Goal: Task Accomplishment & Management: Manage account settings

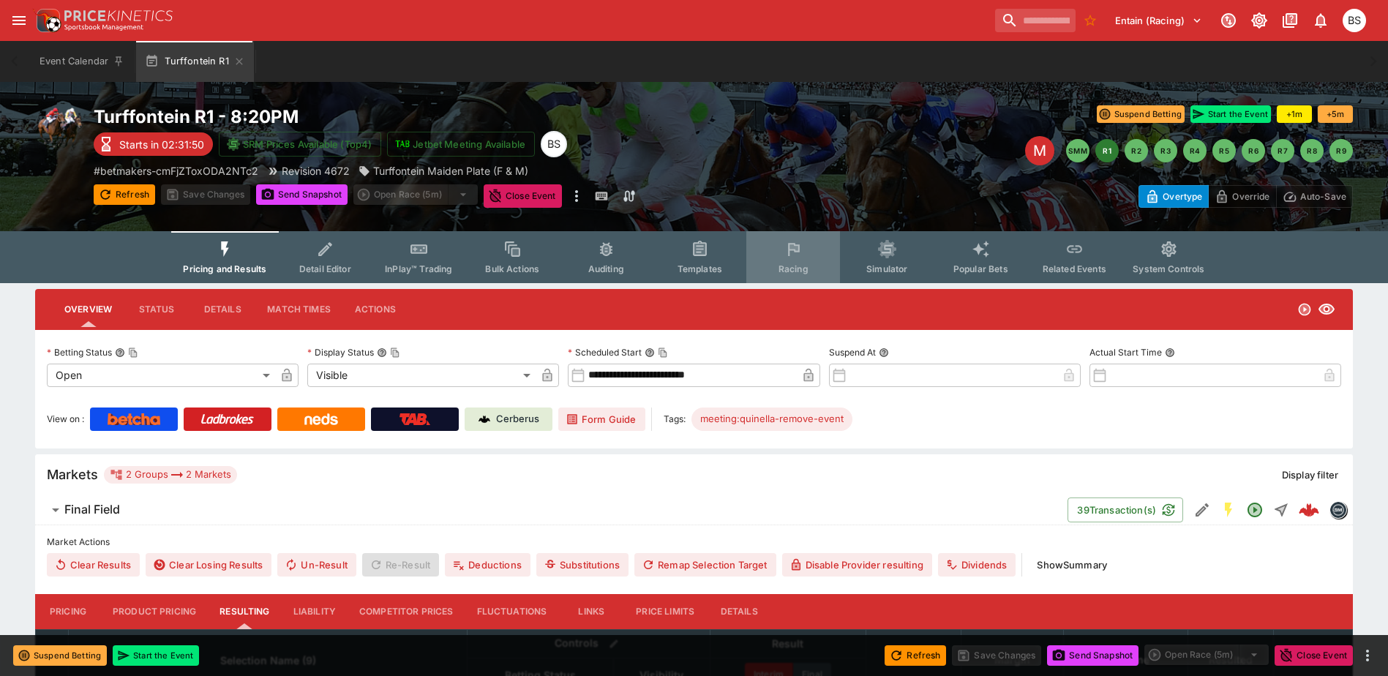
click at [791, 259] on button "Racing" at bounding box center [793, 257] width 94 height 52
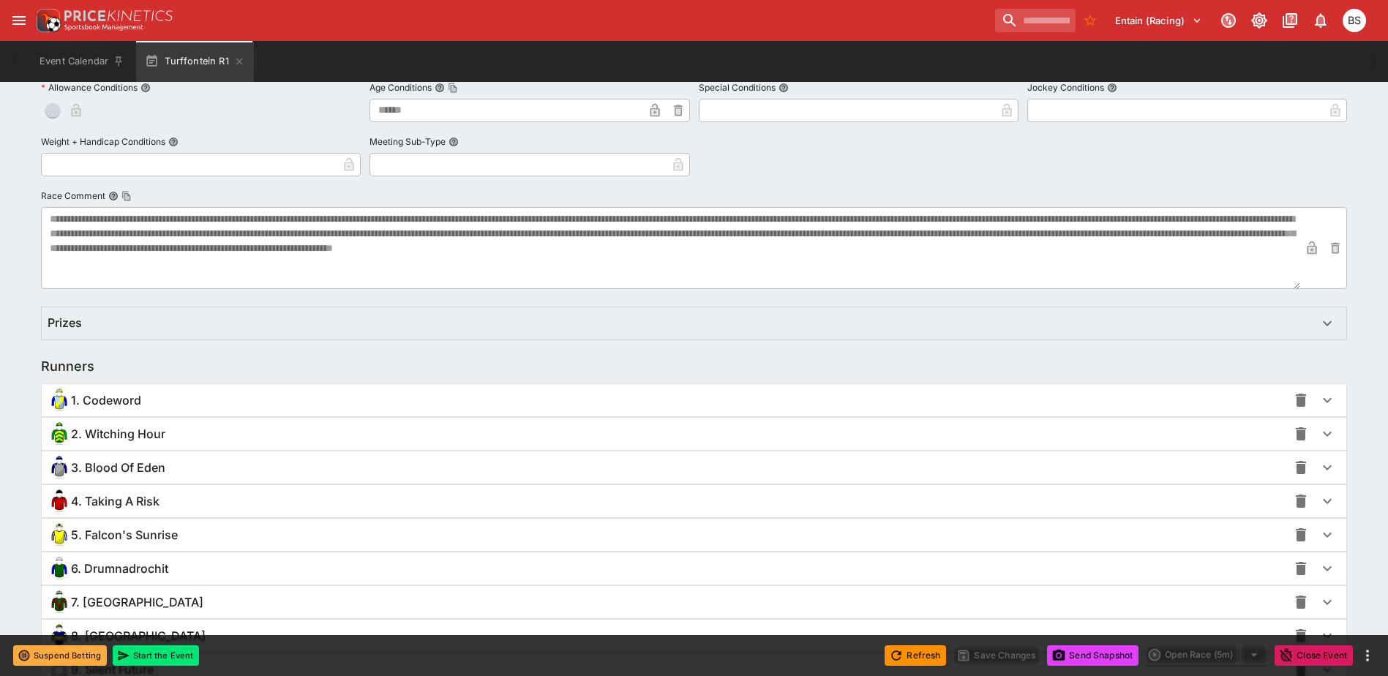
scroll to position [878, 0]
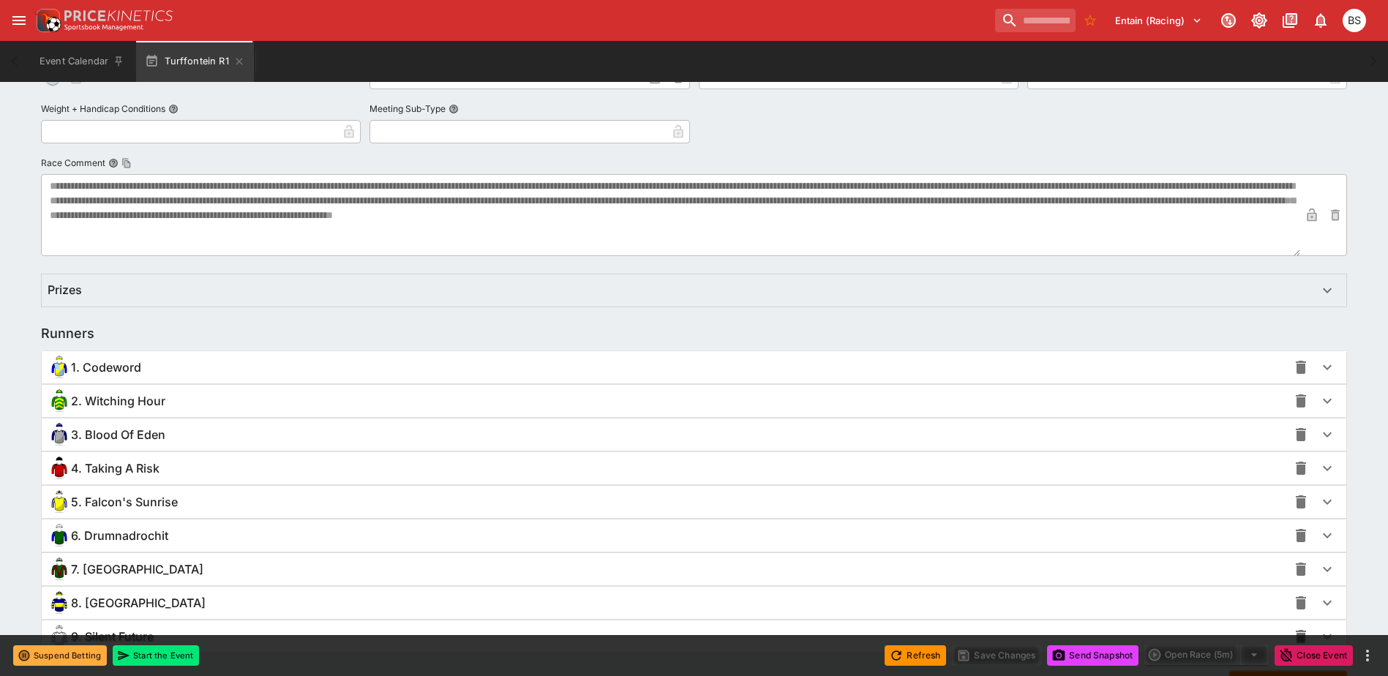
click at [285, 466] on div "4. Taking A Risk" at bounding box center [668, 468] width 1240 height 23
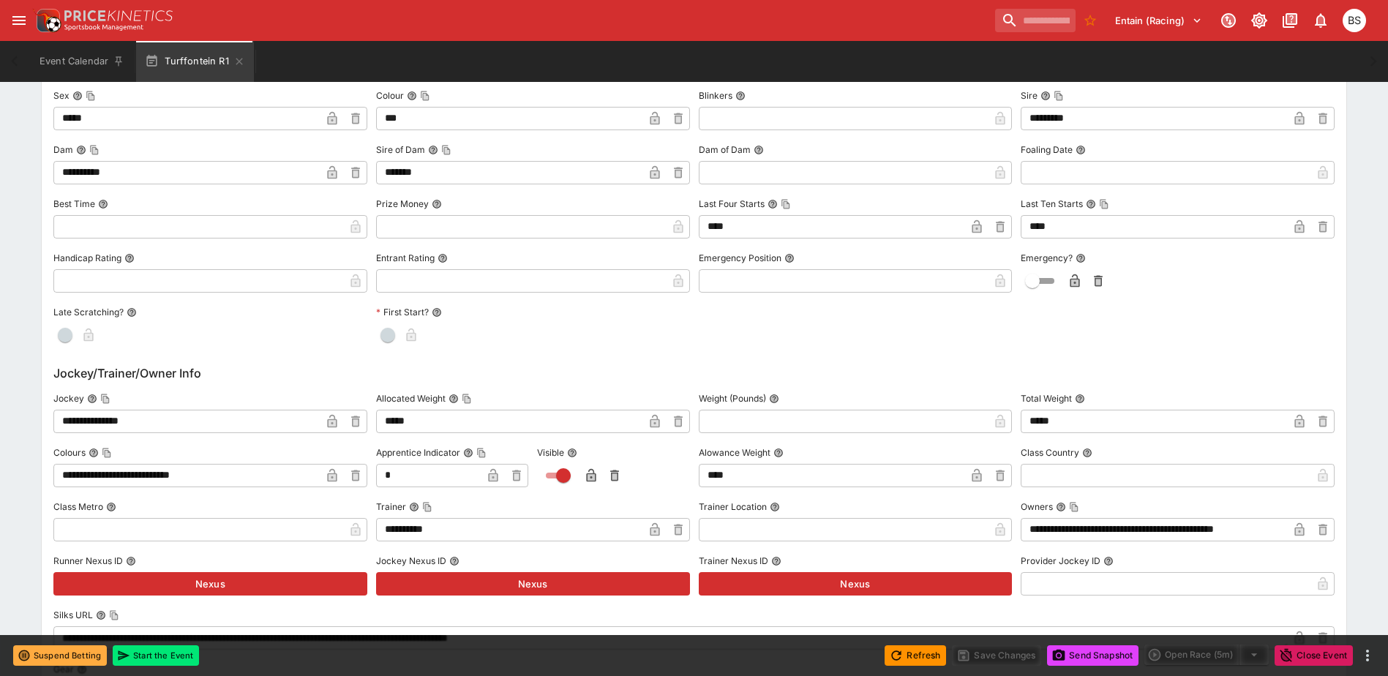
scroll to position [1463, 0]
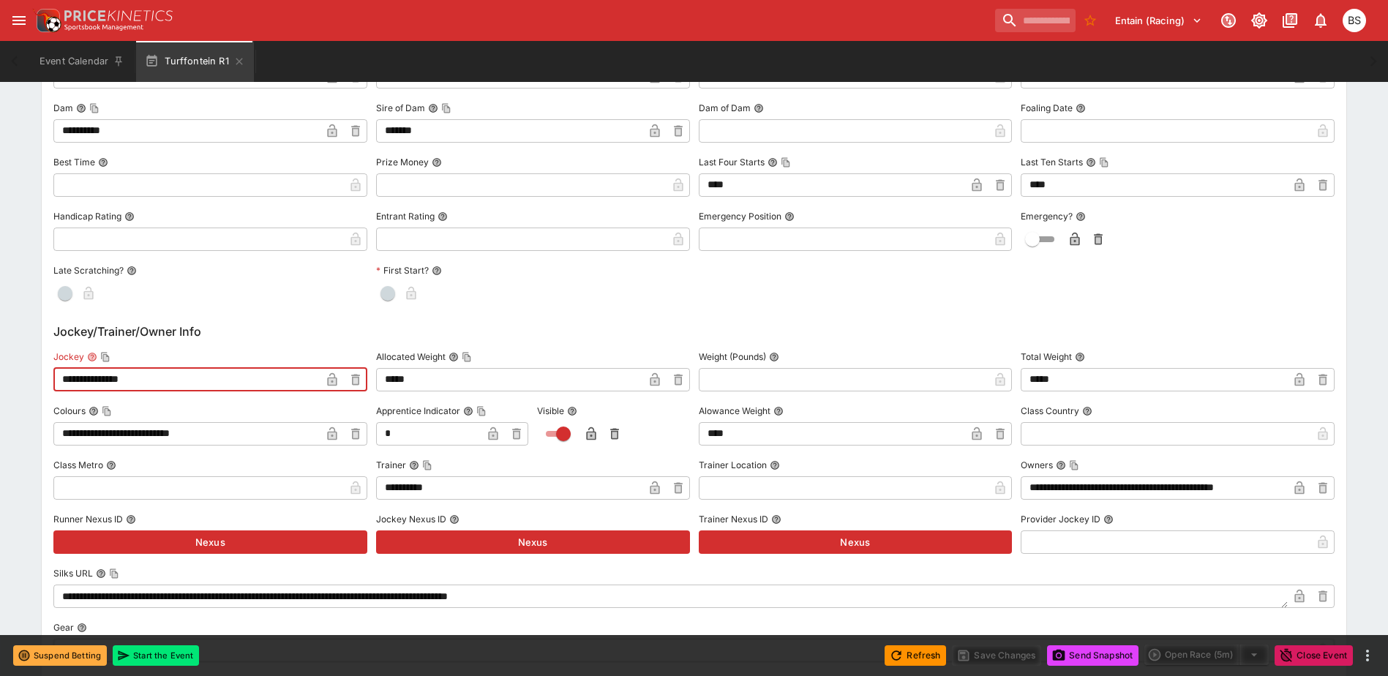
drag, startPoint x: 171, startPoint y: 380, endPoint x: 1, endPoint y: 396, distance: 171.2
click at [1, 396] on div "**********" at bounding box center [694, 137] width 1388 height 2635
type input "**********"
drag, startPoint x: 153, startPoint y: 373, endPoint x: -3, endPoint y: 375, distance: 155.9
click at [0, 375] on html "**********" at bounding box center [694, 21] width 1388 height 2968
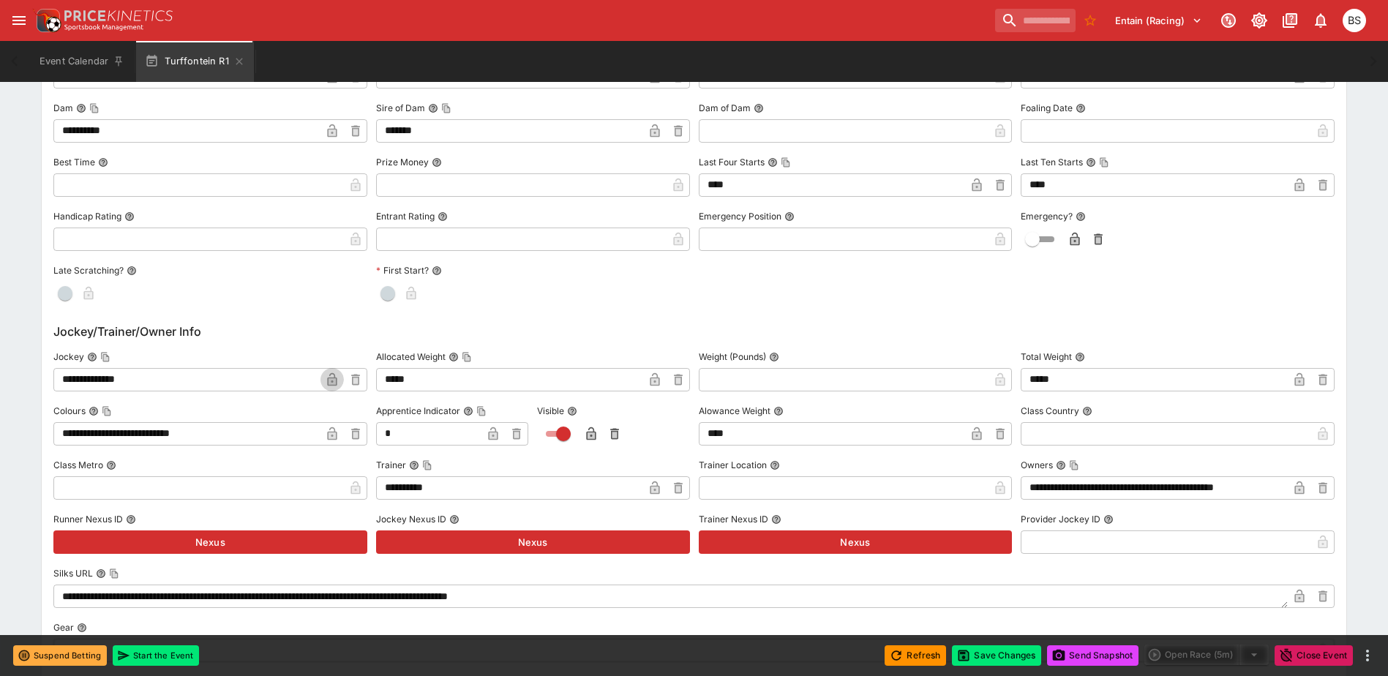
click at [331, 379] on icon "button" at bounding box center [332, 381] width 7 height 6
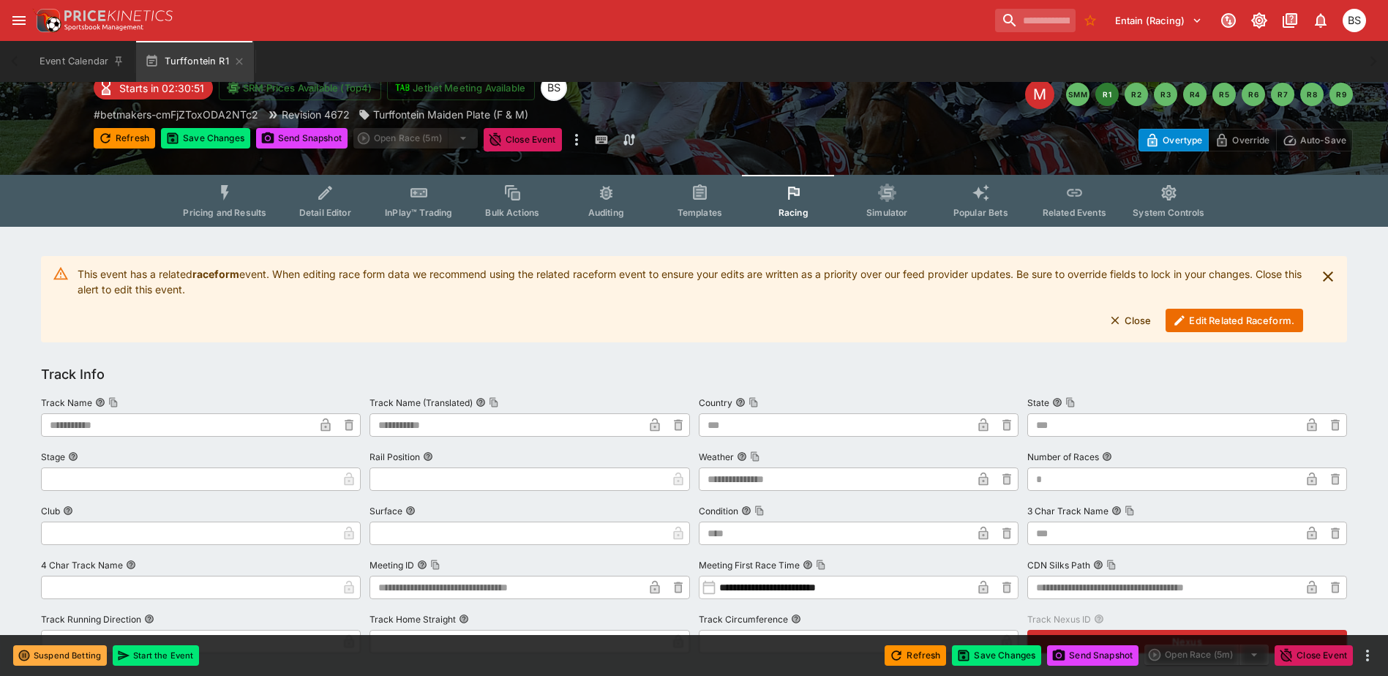
scroll to position [0, 0]
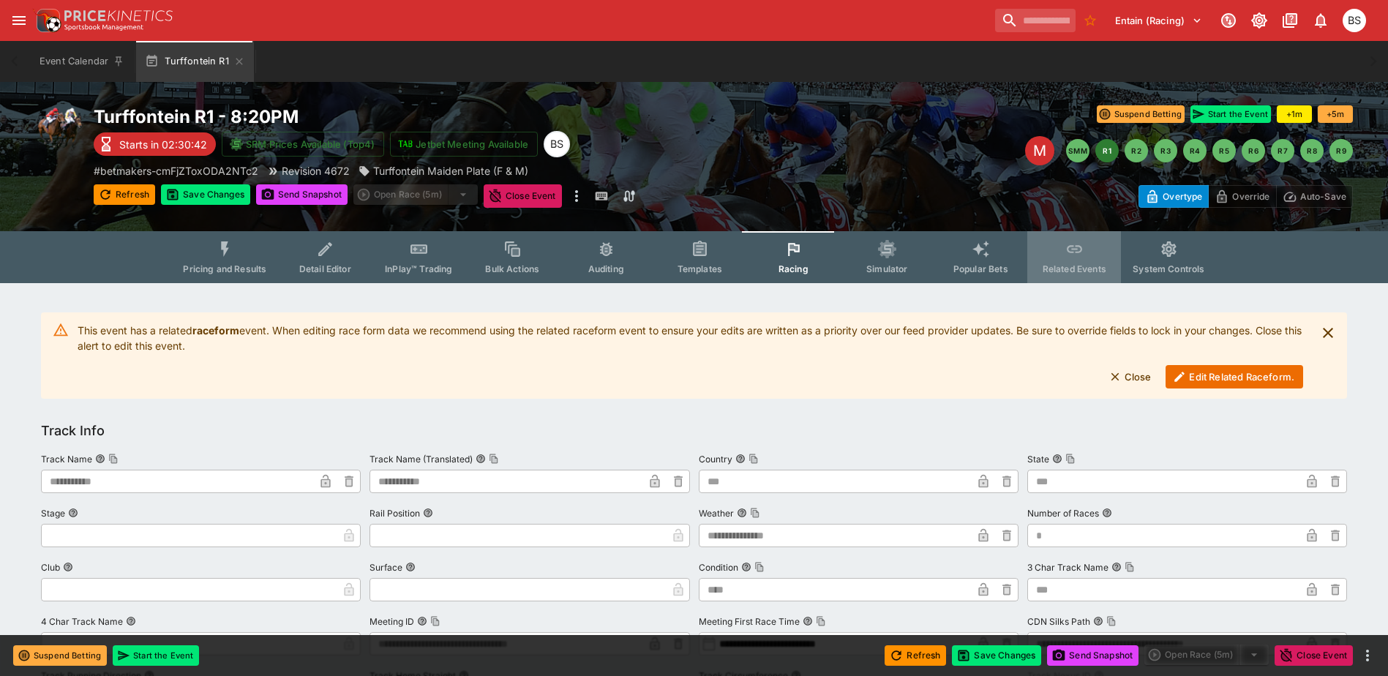
click at [1059, 257] on button "Related Events" at bounding box center [1074, 257] width 94 height 52
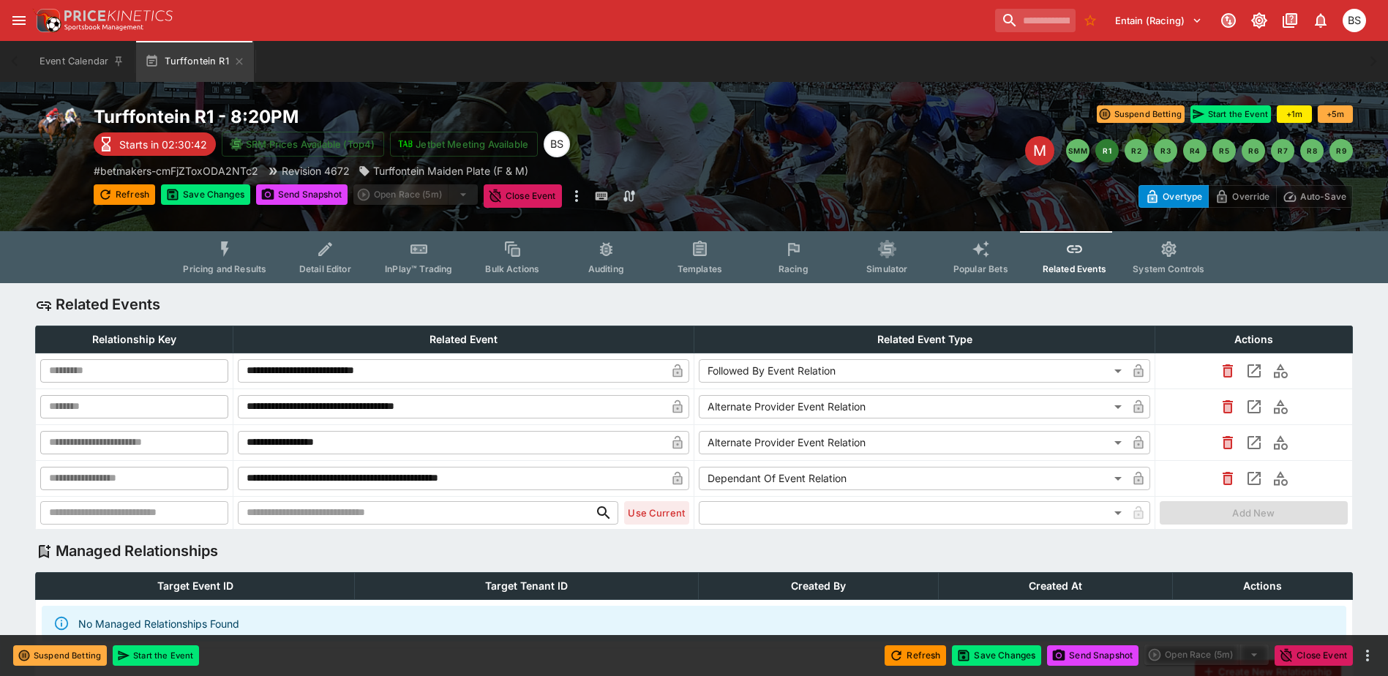
type input "**********"
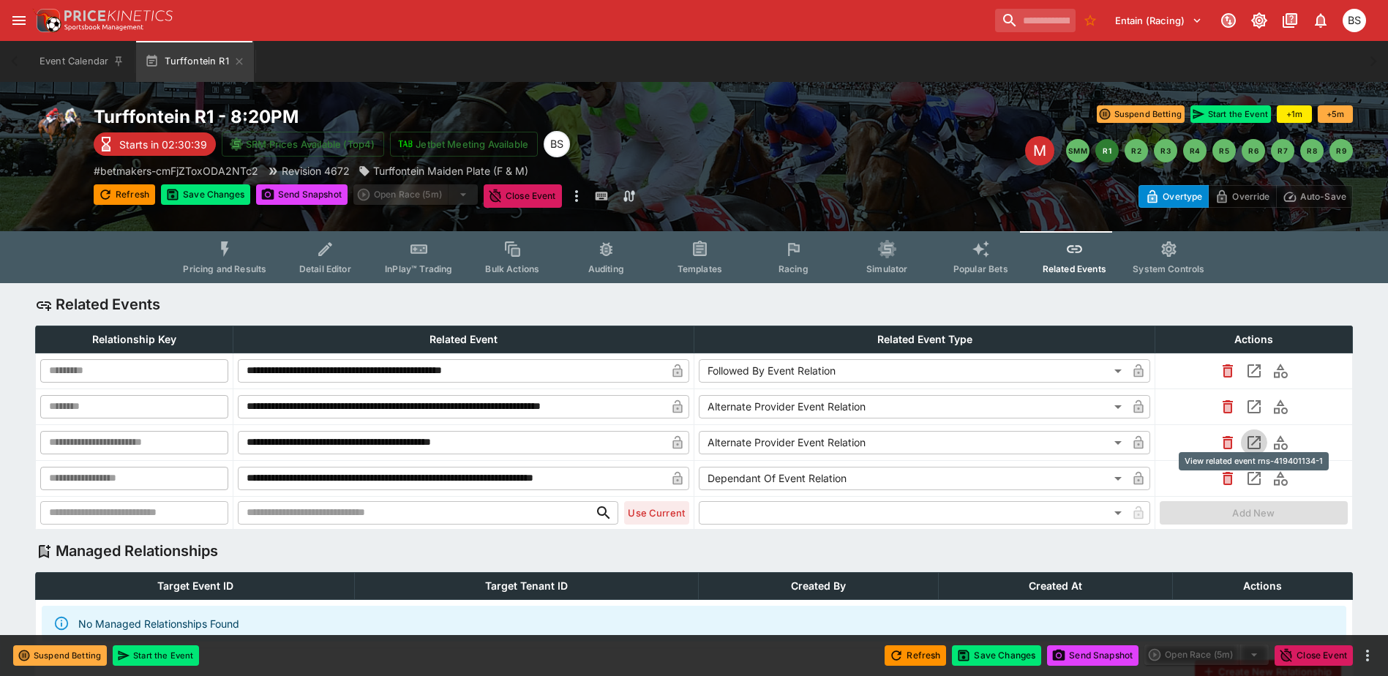
click at [1252, 443] on icon "View related event rns-419401134-1" at bounding box center [1254, 443] width 18 height 18
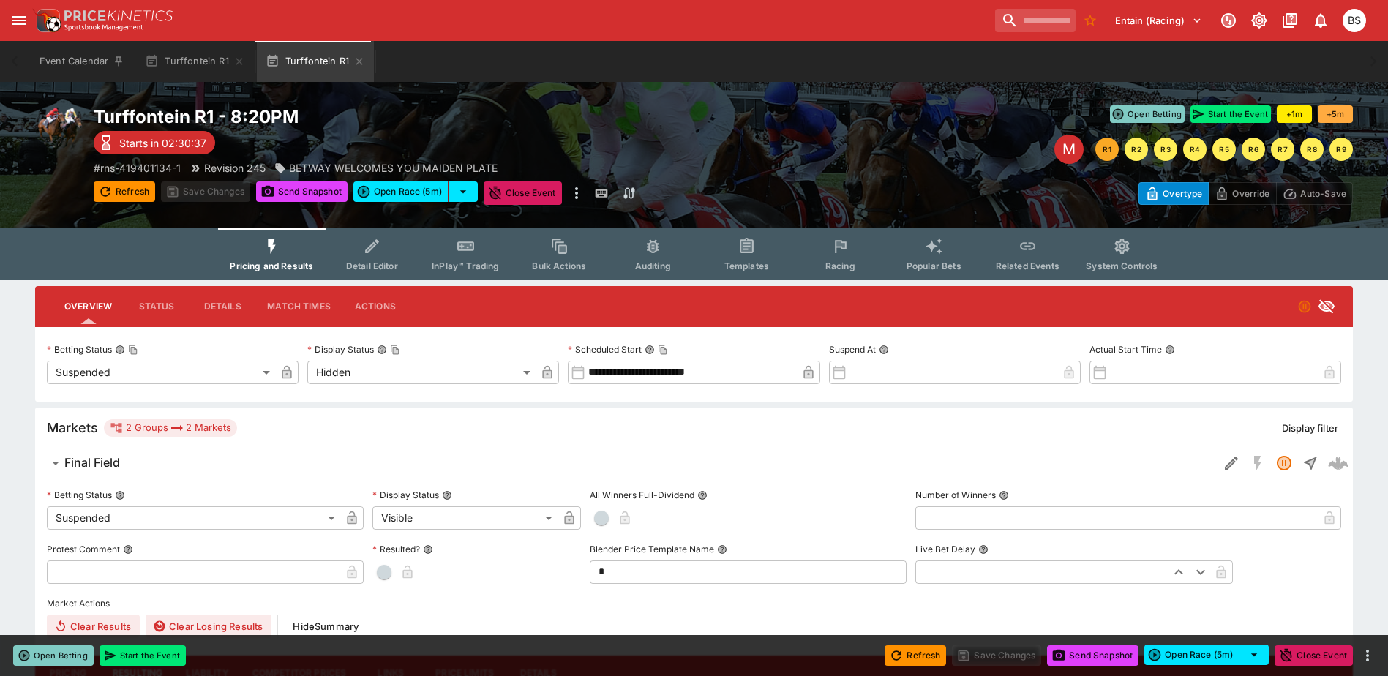
click at [844, 249] on icon "Event type filters" at bounding box center [841, 246] width 12 height 13
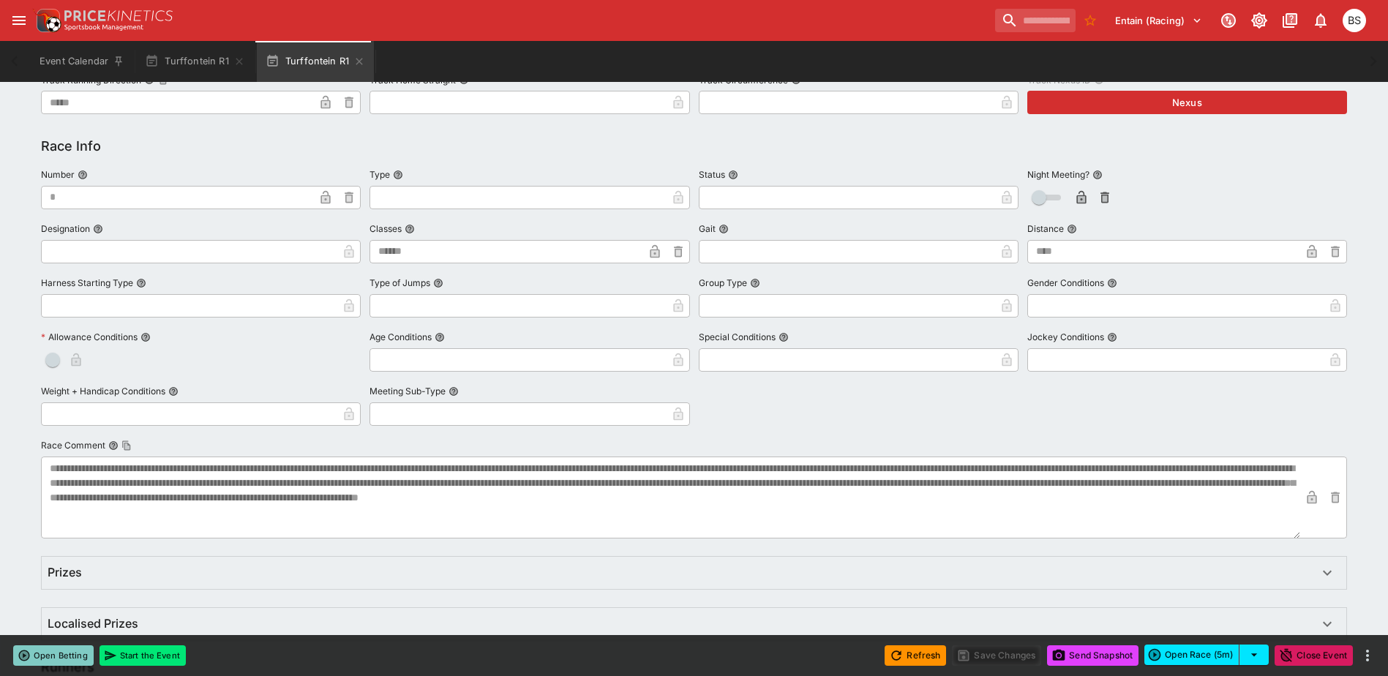
scroll to position [878, 0]
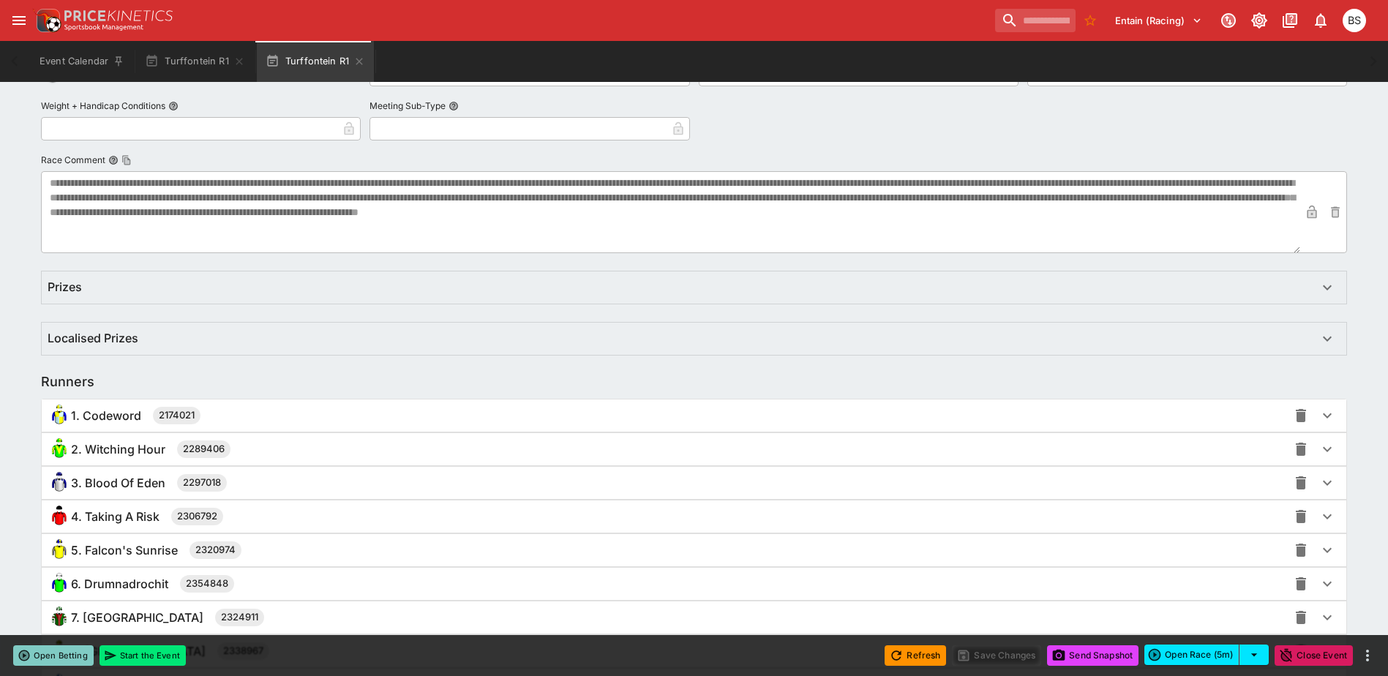
click at [323, 506] on div "4. Taking A Risk 2306792" at bounding box center [668, 516] width 1240 height 23
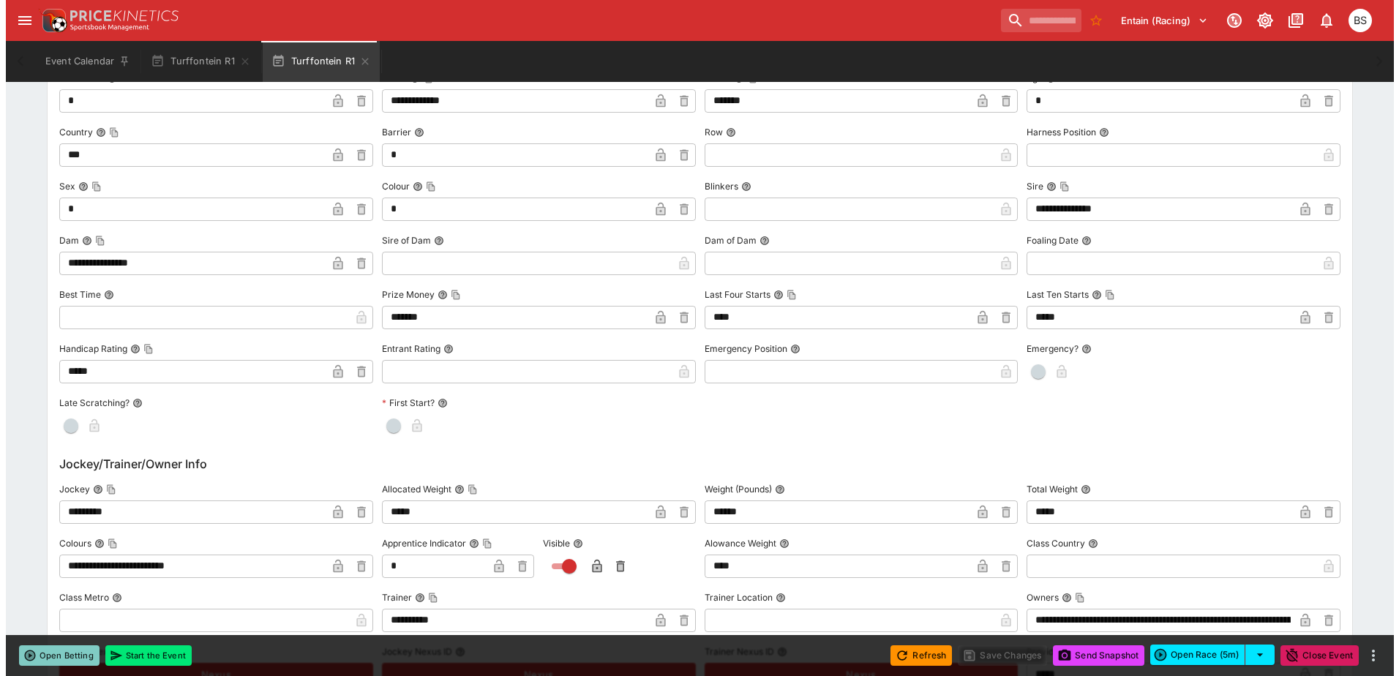
scroll to position [1463, 0]
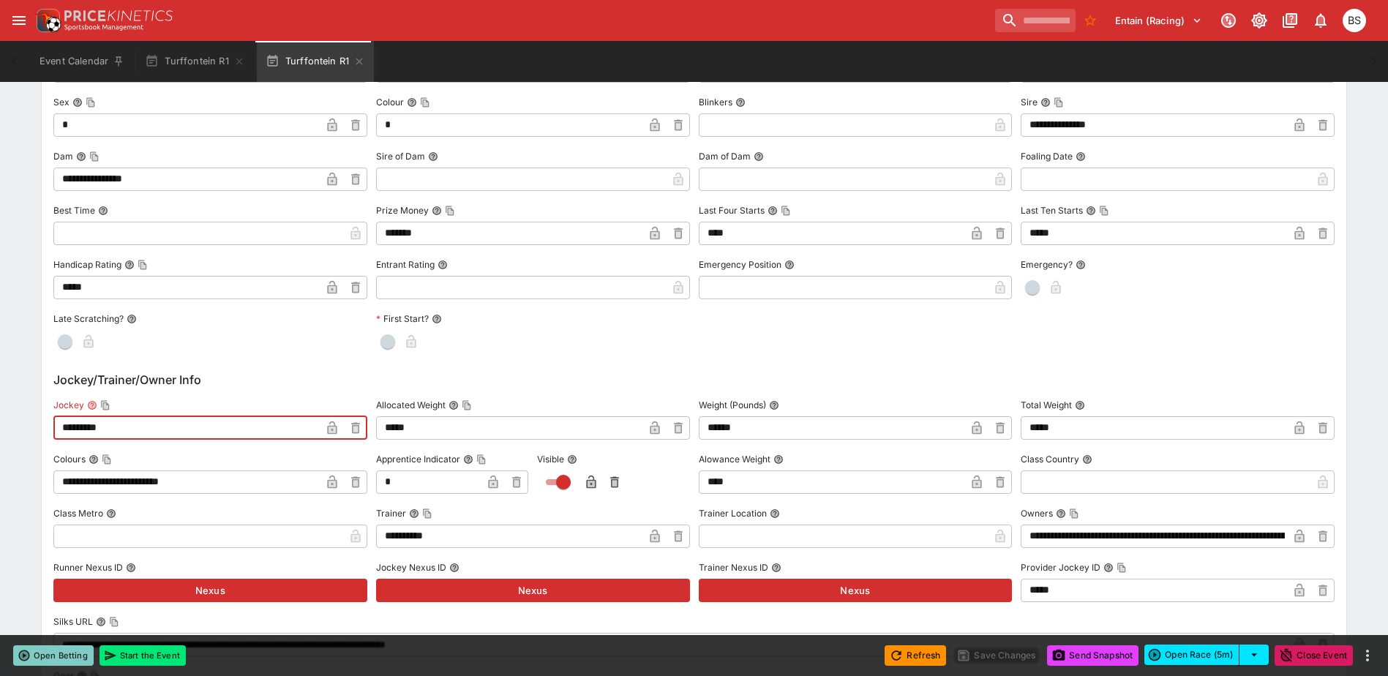
click at [0, 437] on html "**********" at bounding box center [694, 52] width 1388 height 3031
paste input "*****"
type input "**********"
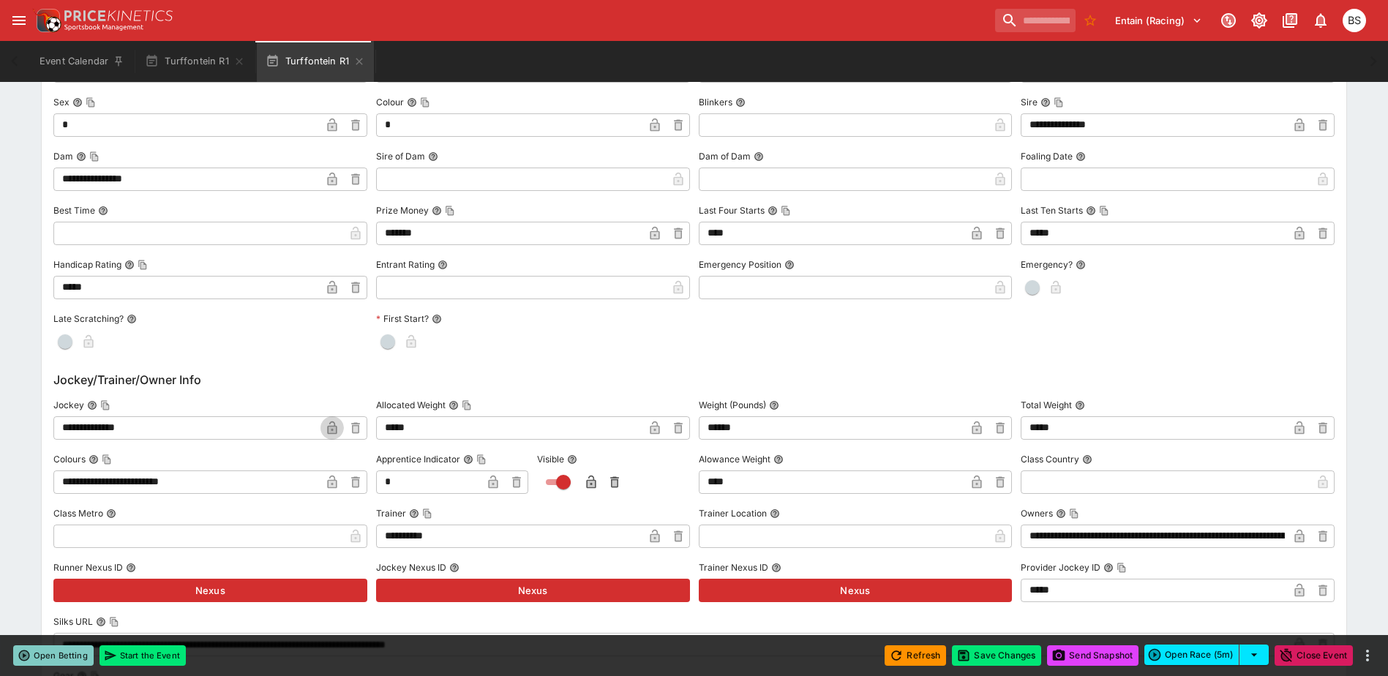
click at [331, 424] on icon "button" at bounding box center [332, 428] width 15 height 15
click at [991, 652] on button "Save Changes" at bounding box center [996, 655] width 89 height 20
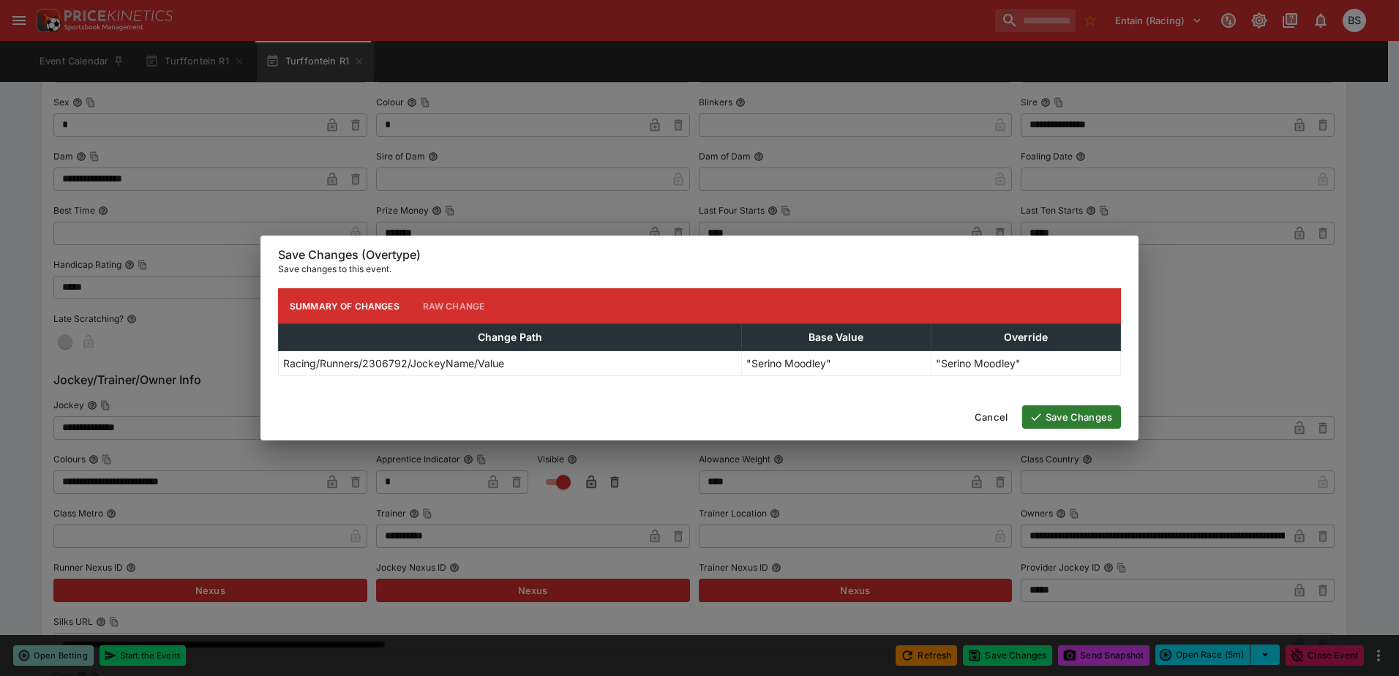
click at [1072, 415] on button "Save Changes" at bounding box center [1071, 416] width 99 height 23
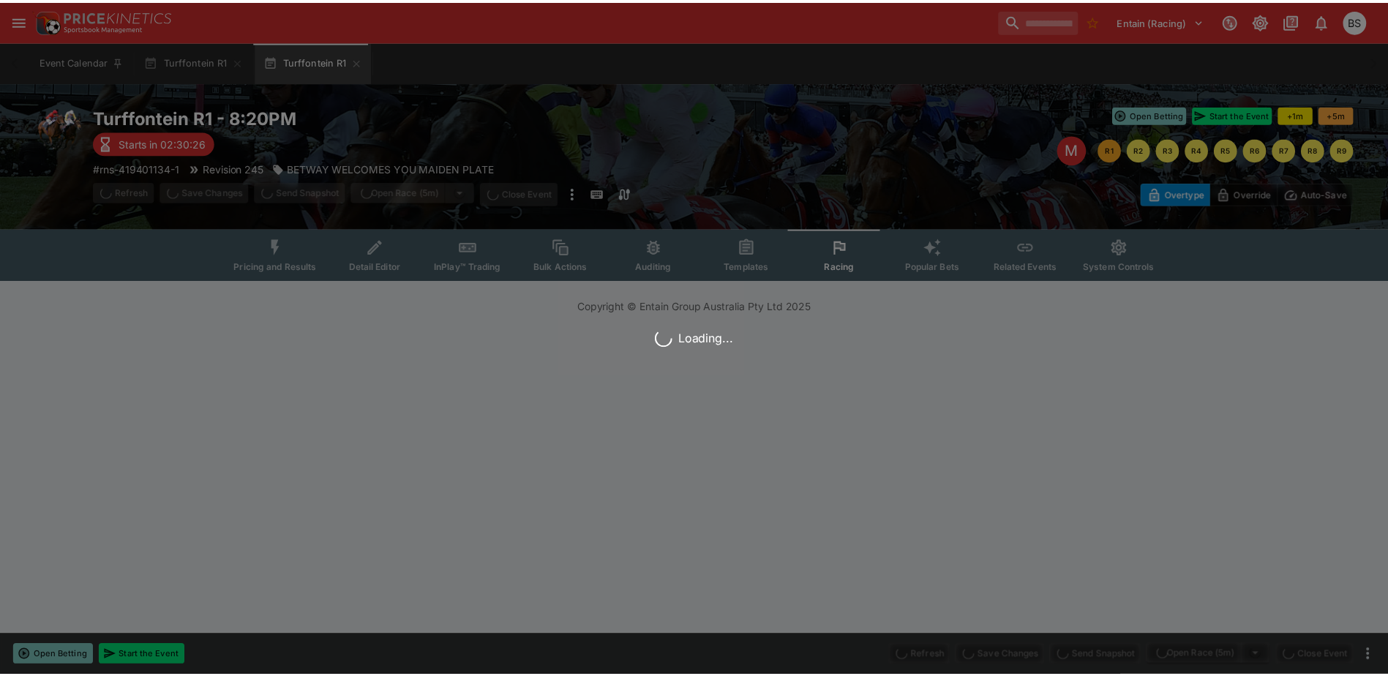
scroll to position [0, 0]
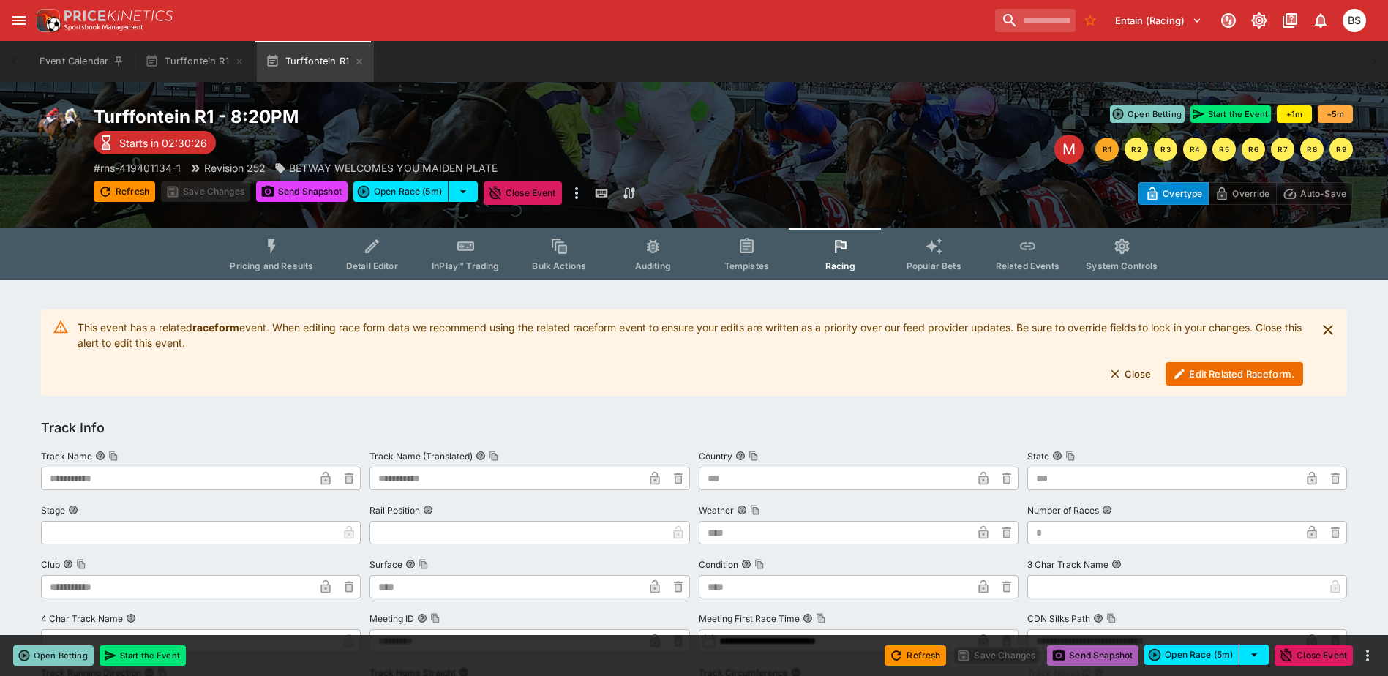
click at [1104, 653] on button "Send Snapshot" at bounding box center [1092, 655] width 91 height 20
click at [1218, 376] on button "Edit Related Raceform." at bounding box center [1234, 373] width 138 height 23
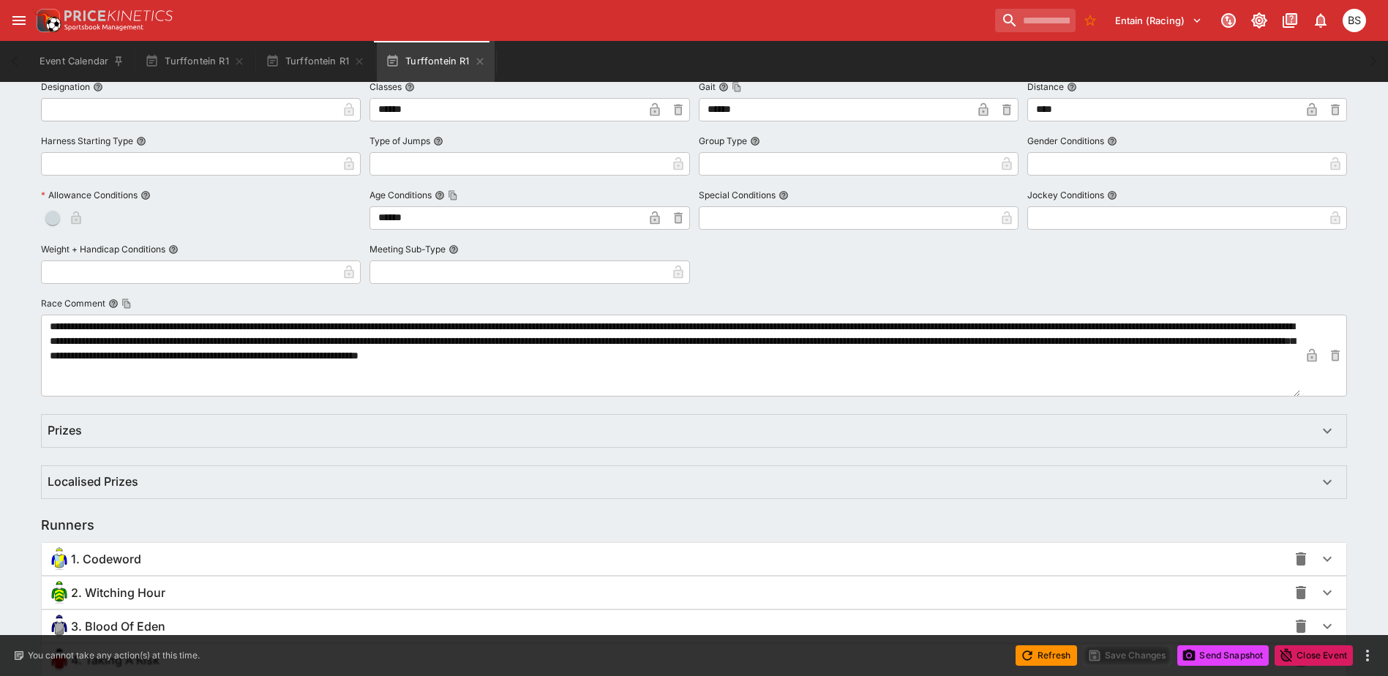
scroll to position [805, 0]
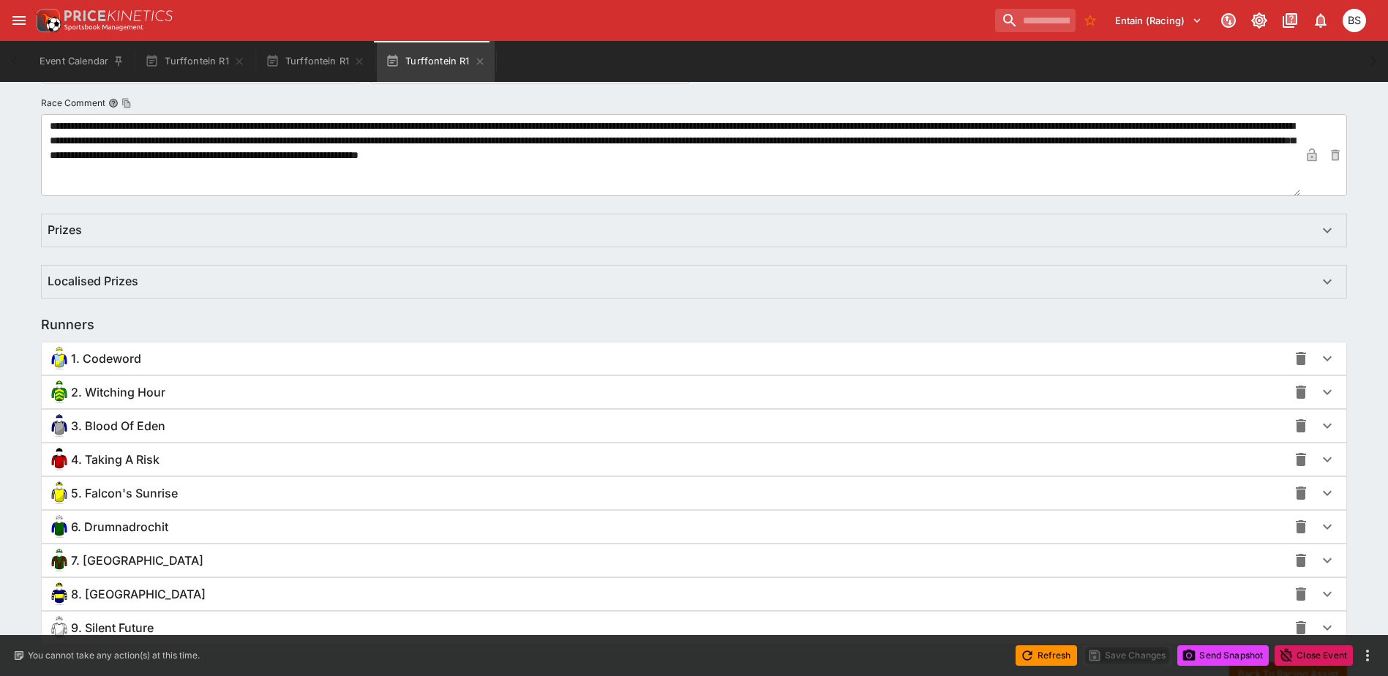
click at [206, 464] on div "4. Taking A Risk" at bounding box center [668, 459] width 1240 height 23
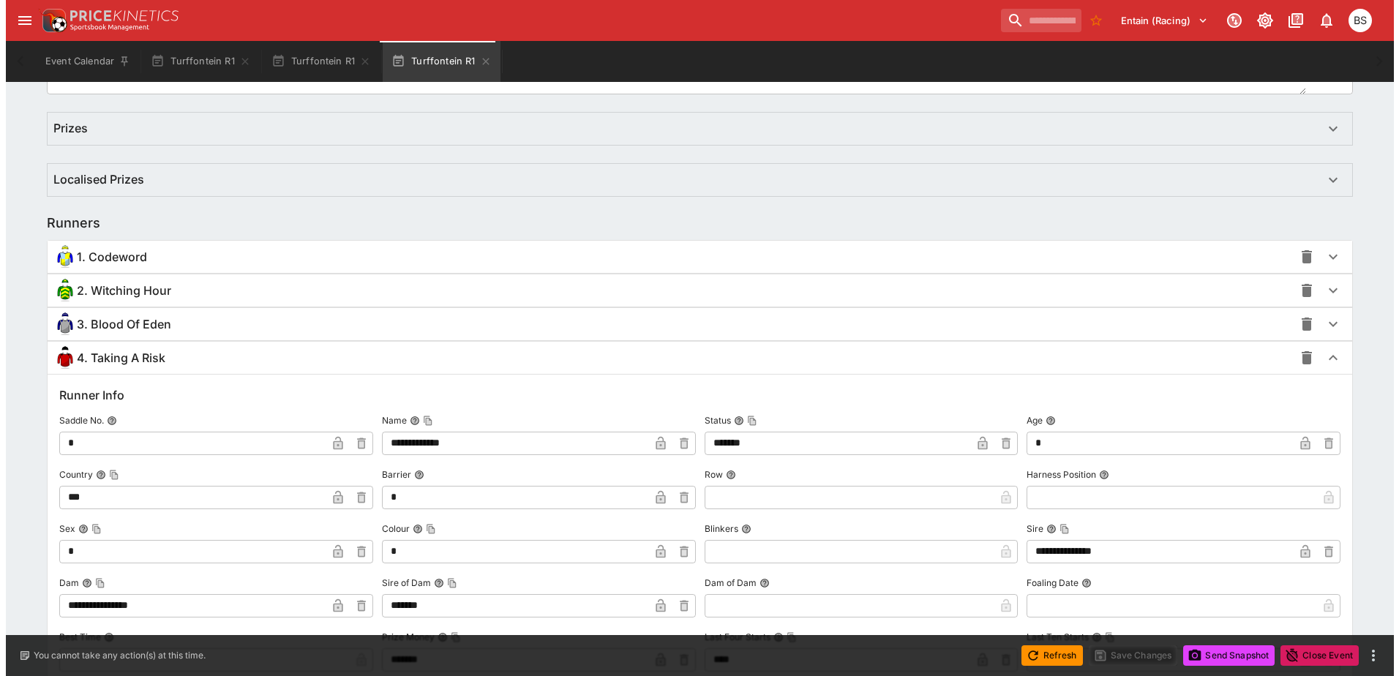
scroll to position [1317, 0]
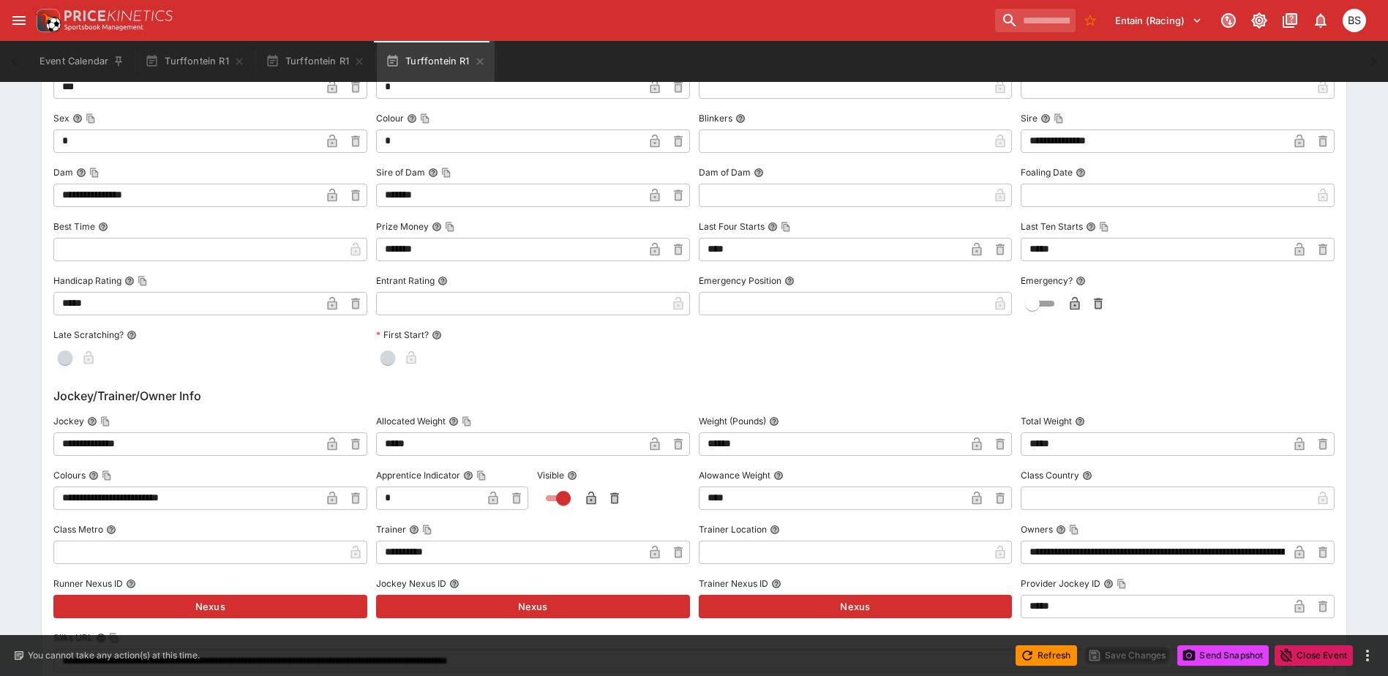
click at [332, 443] on icon "button" at bounding box center [332, 446] width 7 height 6
click at [1103, 655] on button "Save Changes" at bounding box center [1127, 655] width 89 height 20
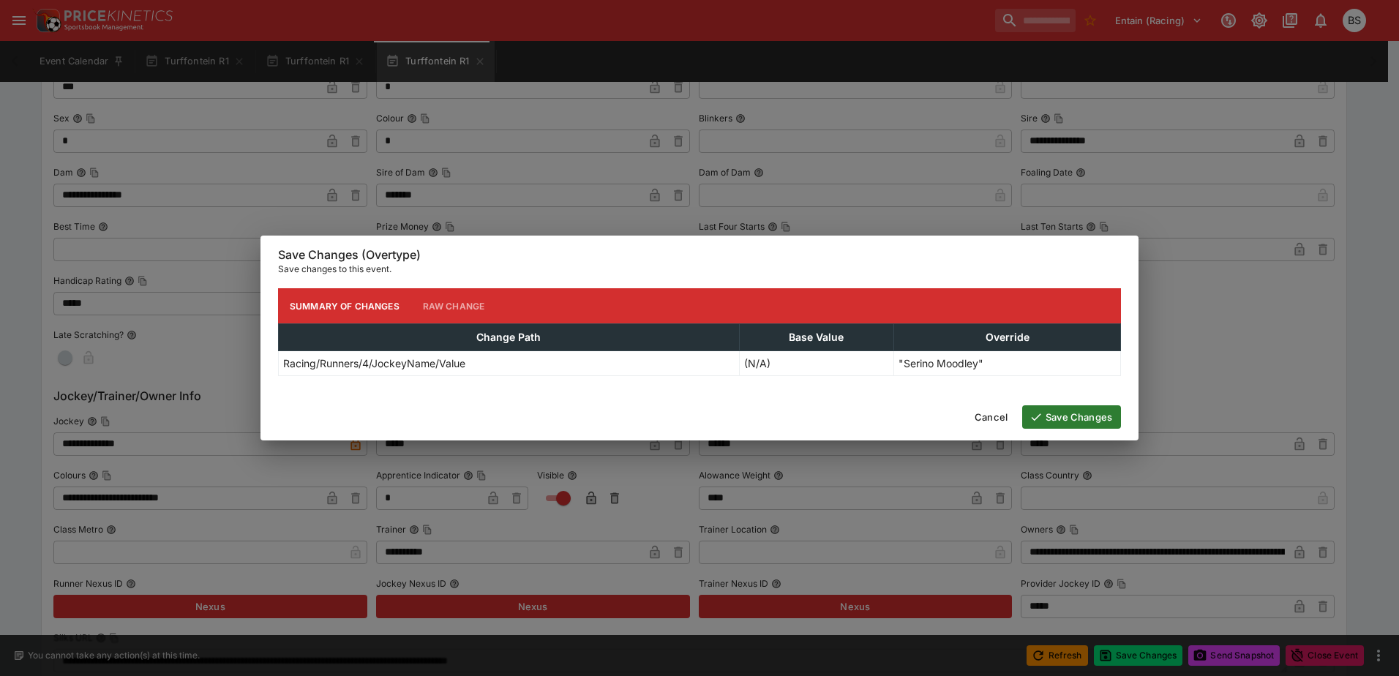
click at [1056, 413] on button "Save Changes" at bounding box center [1071, 416] width 99 height 23
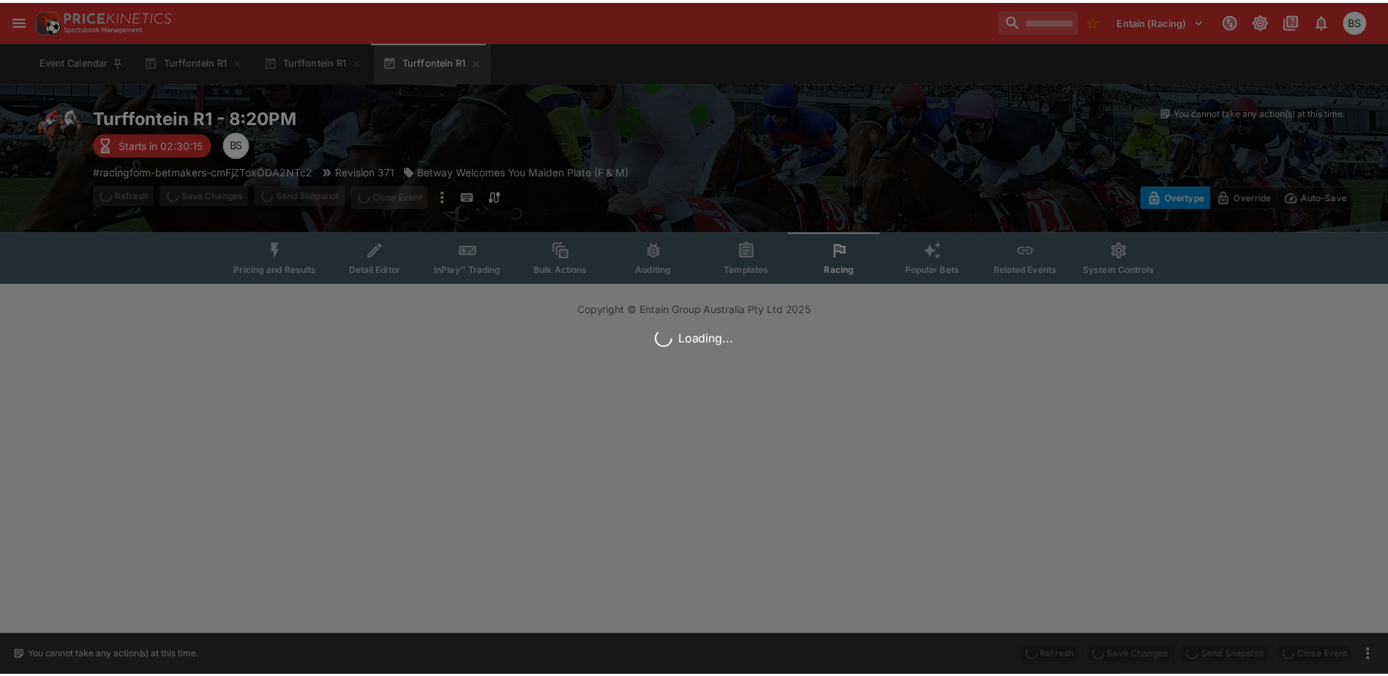
scroll to position [0, 0]
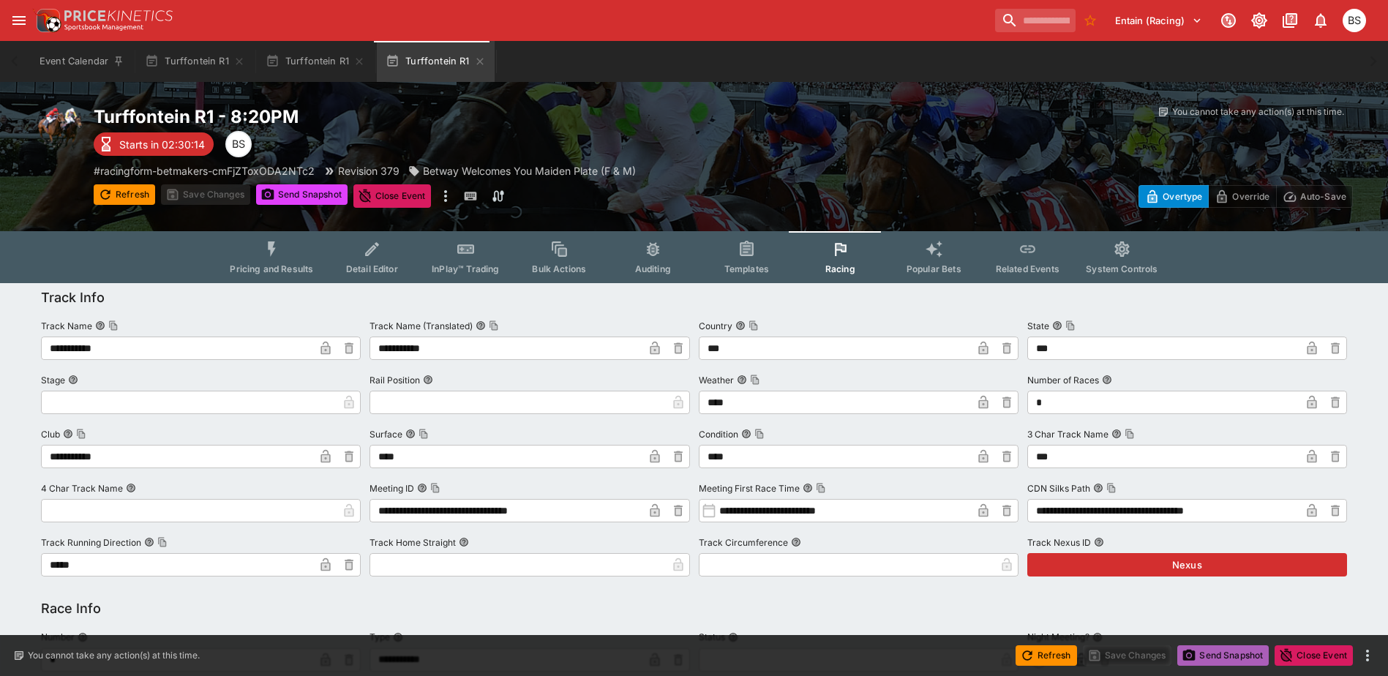
click at [1231, 657] on button "Send Snapshot" at bounding box center [1222, 655] width 91 height 20
click at [200, 57] on button "Turffontein R1" at bounding box center [194, 61] width 117 height 41
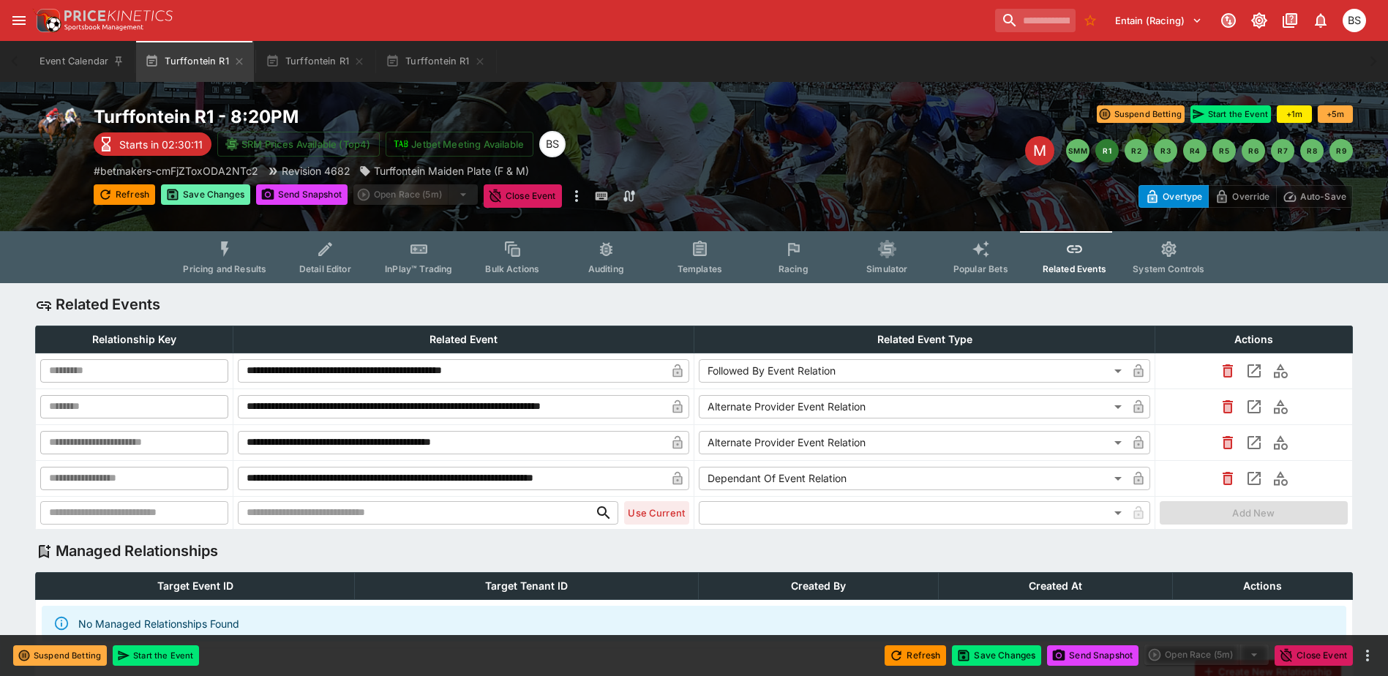
click at [207, 195] on button "Save Changes" at bounding box center [205, 194] width 89 height 20
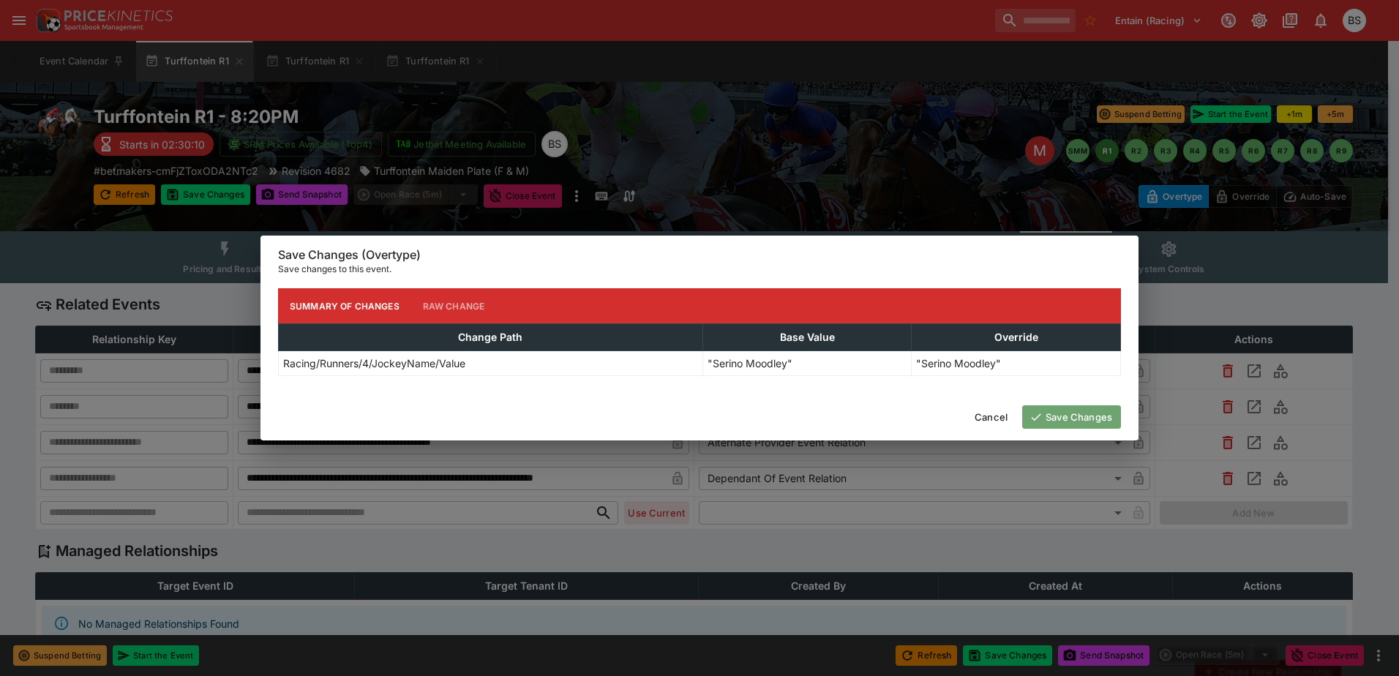
click at [1061, 420] on button "Save Changes" at bounding box center [1071, 416] width 99 height 23
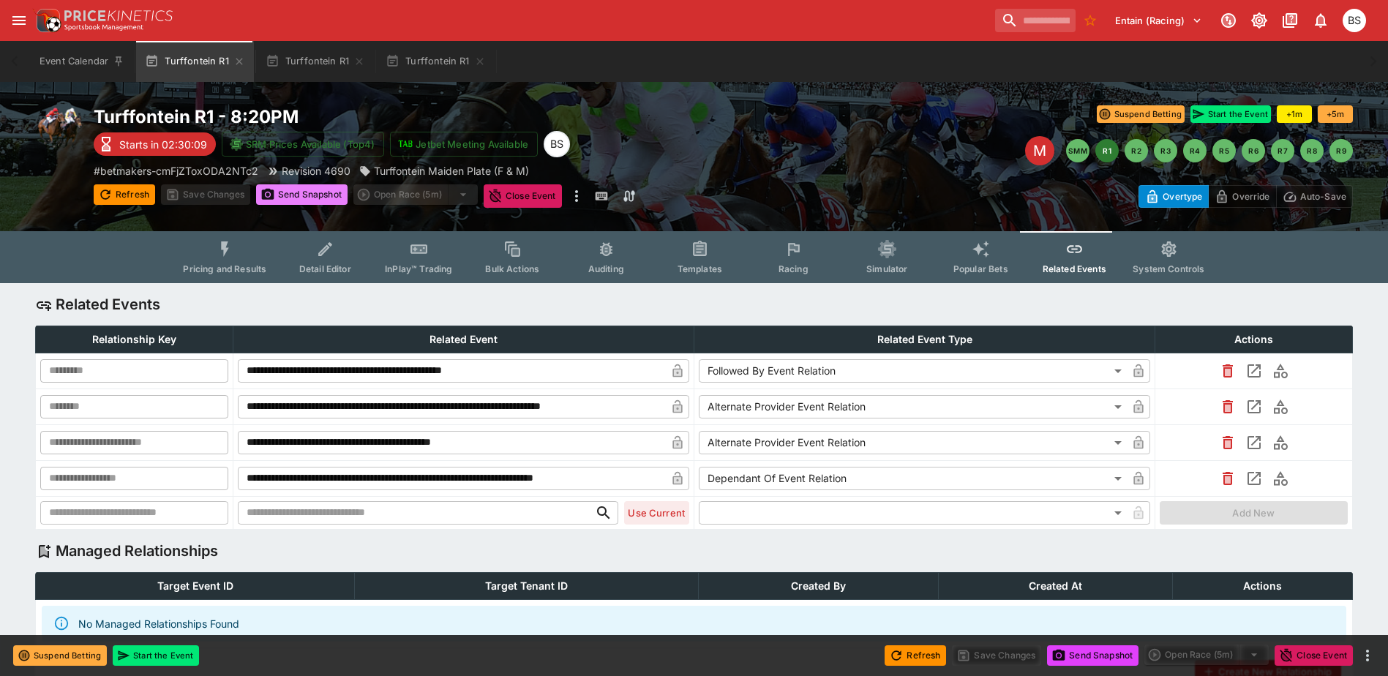
click at [299, 195] on button "Send Snapshot" at bounding box center [301, 194] width 91 height 20
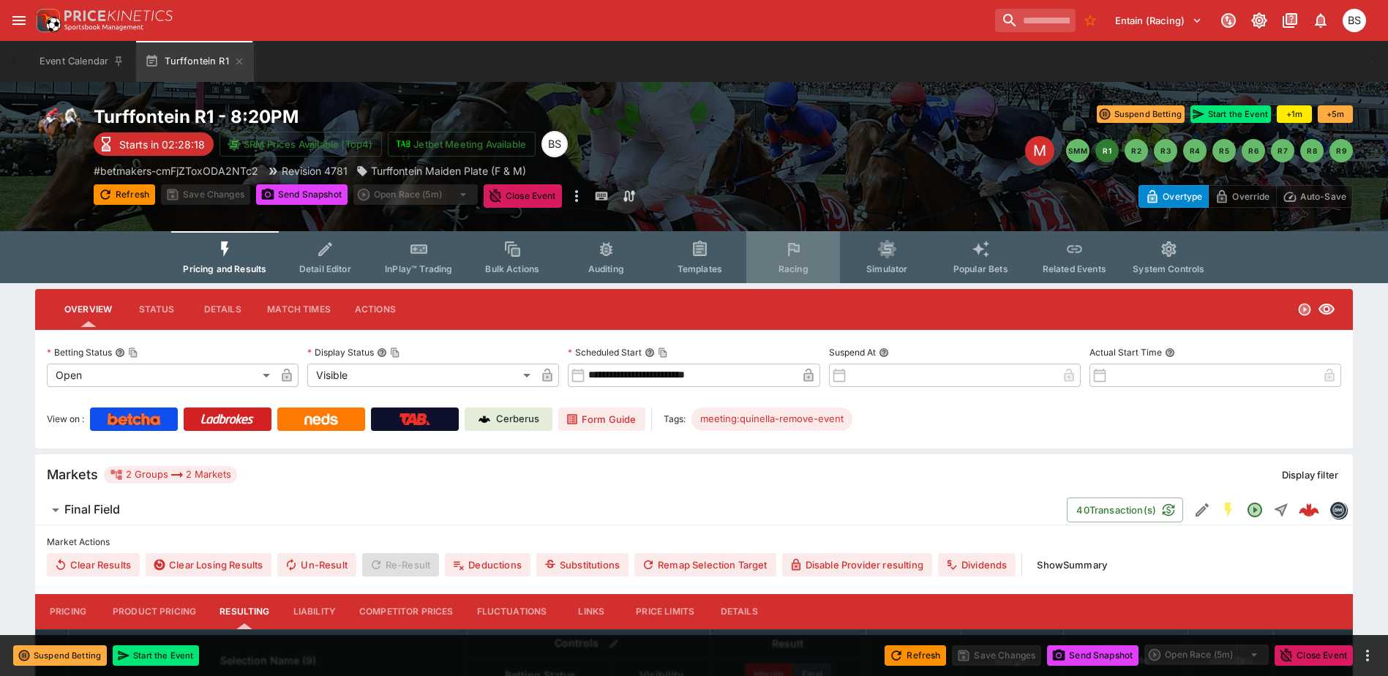
click at [789, 260] on button "Racing" at bounding box center [793, 257] width 94 height 52
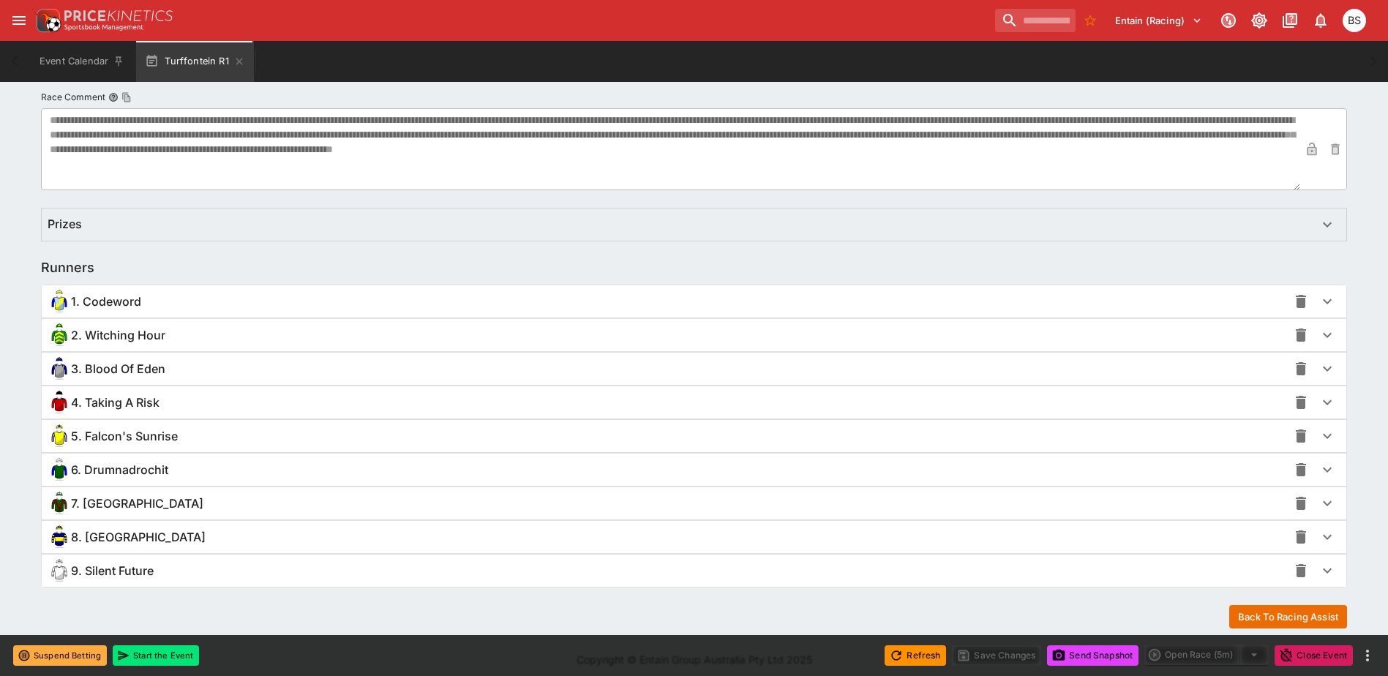
scroll to position [951, 0]
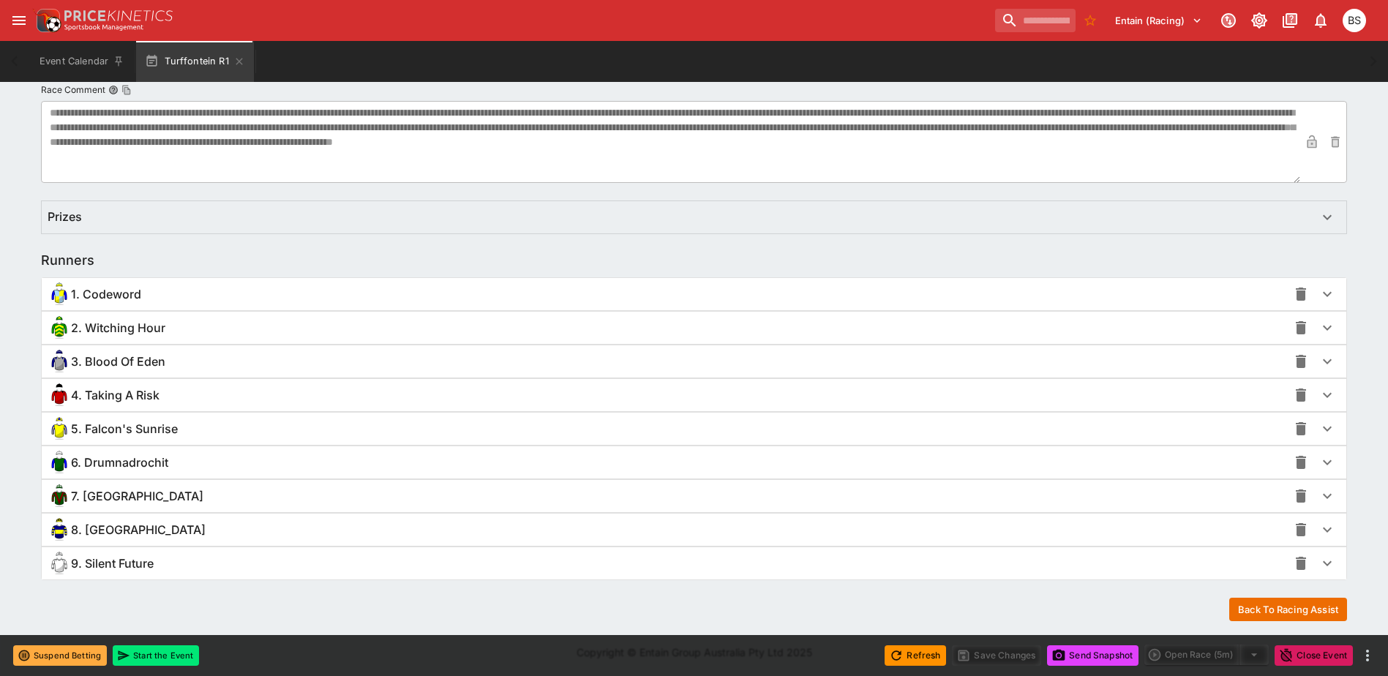
click at [219, 407] on div "4. Taking A Risk" at bounding box center [694, 395] width 1305 height 32
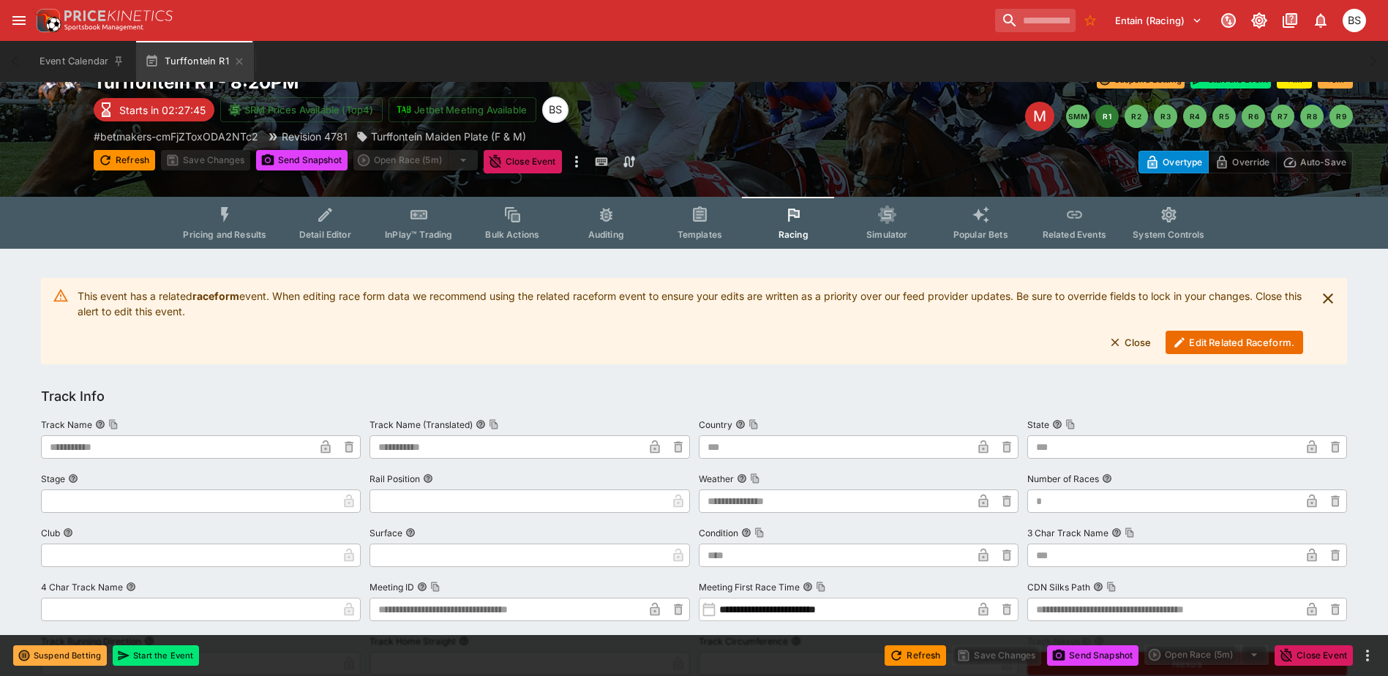
scroll to position [0, 0]
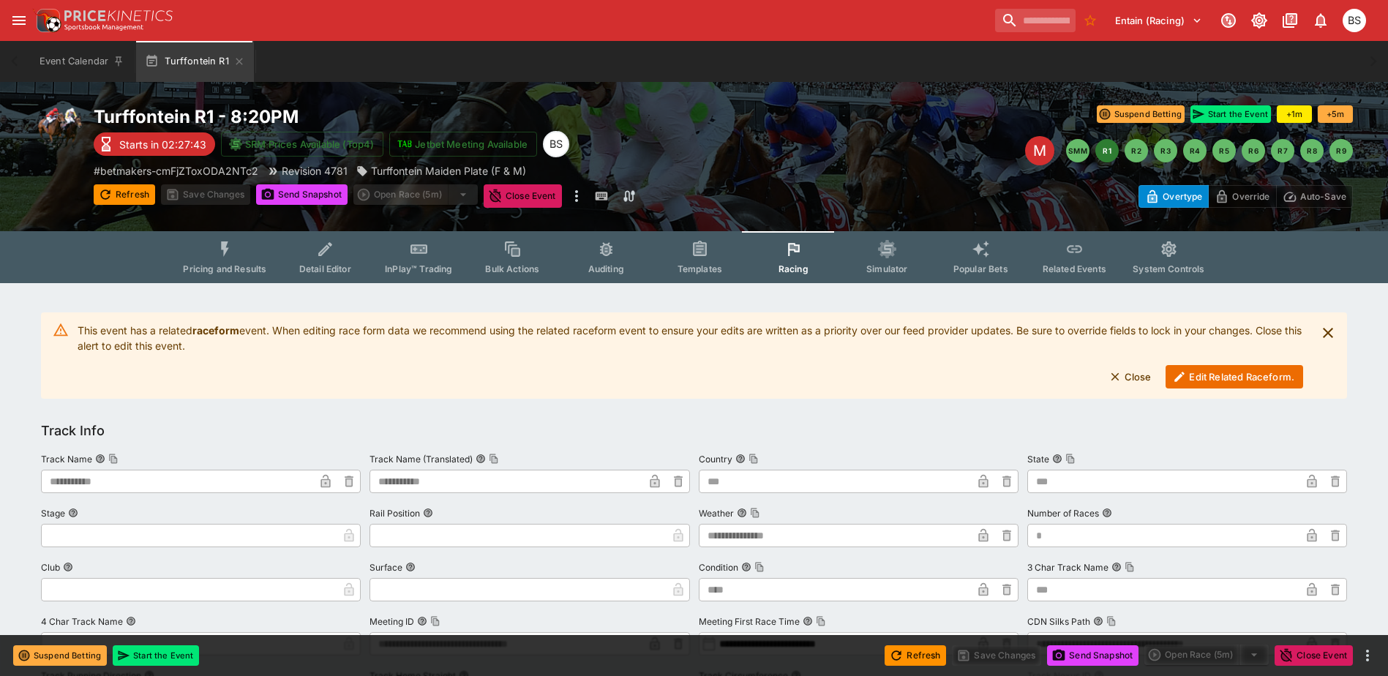
click at [1060, 260] on button "Related Events" at bounding box center [1074, 257] width 94 height 52
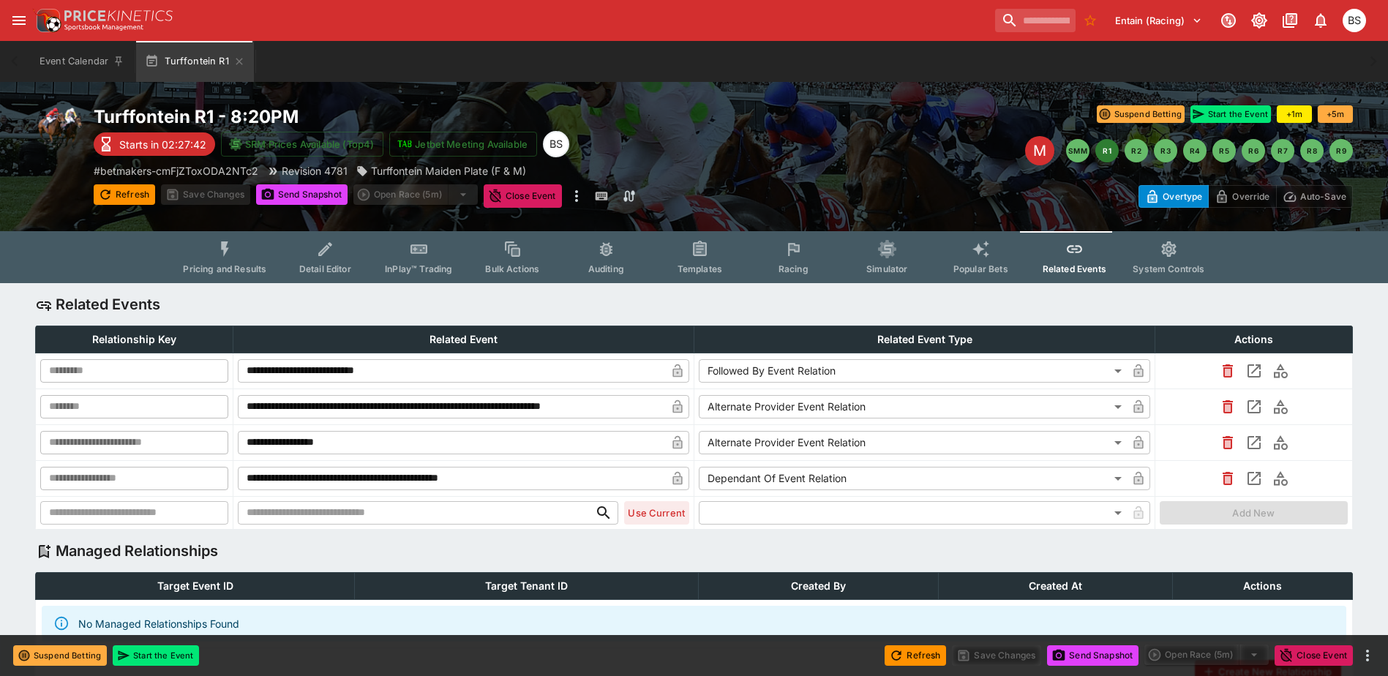
type input "**********"
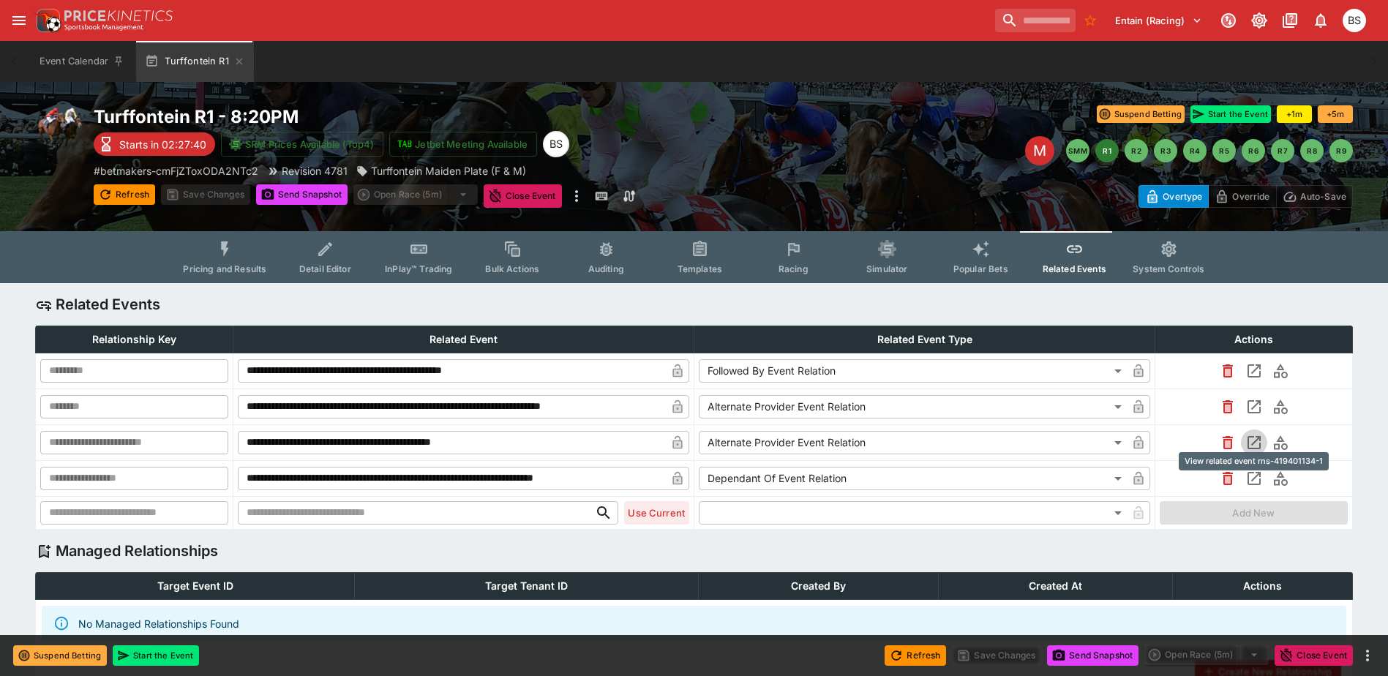
click at [1260, 440] on icon "View related event rns-419401134-1" at bounding box center [1253, 442] width 13 height 13
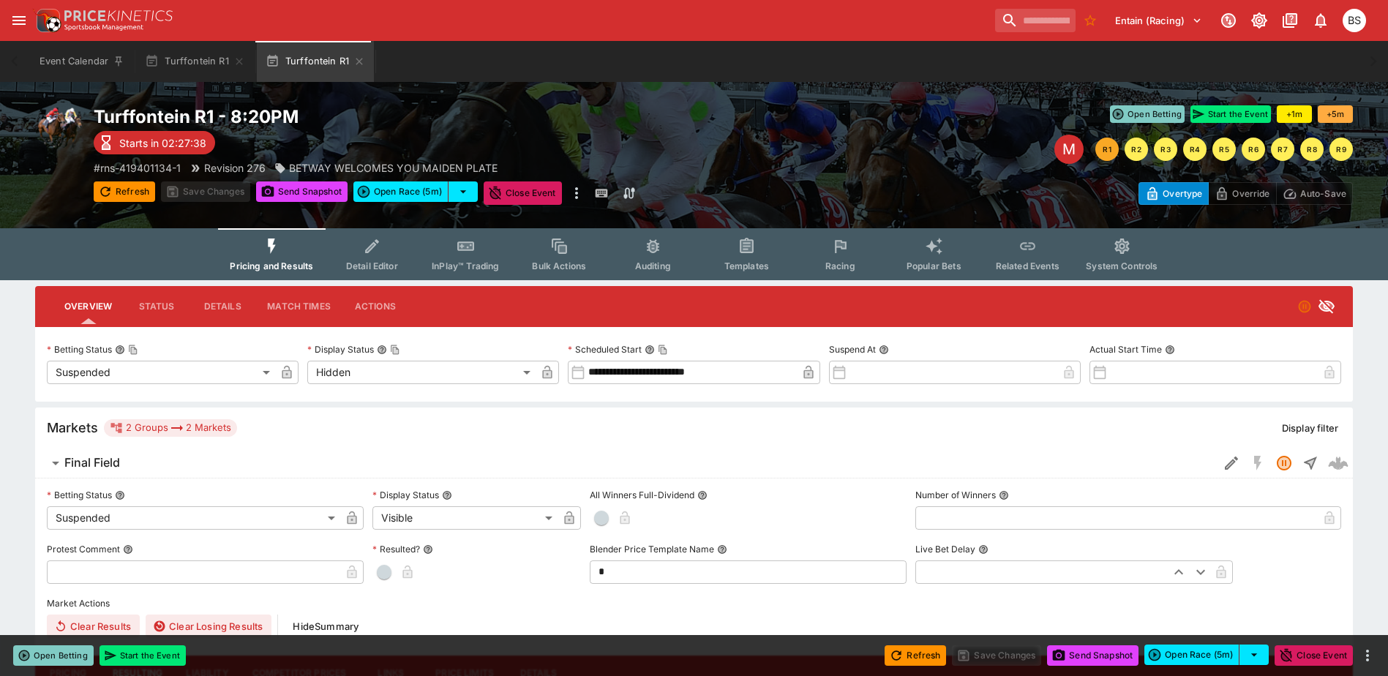
click at [832, 243] on icon "Event type filters" at bounding box center [840, 246] width 19 height 19
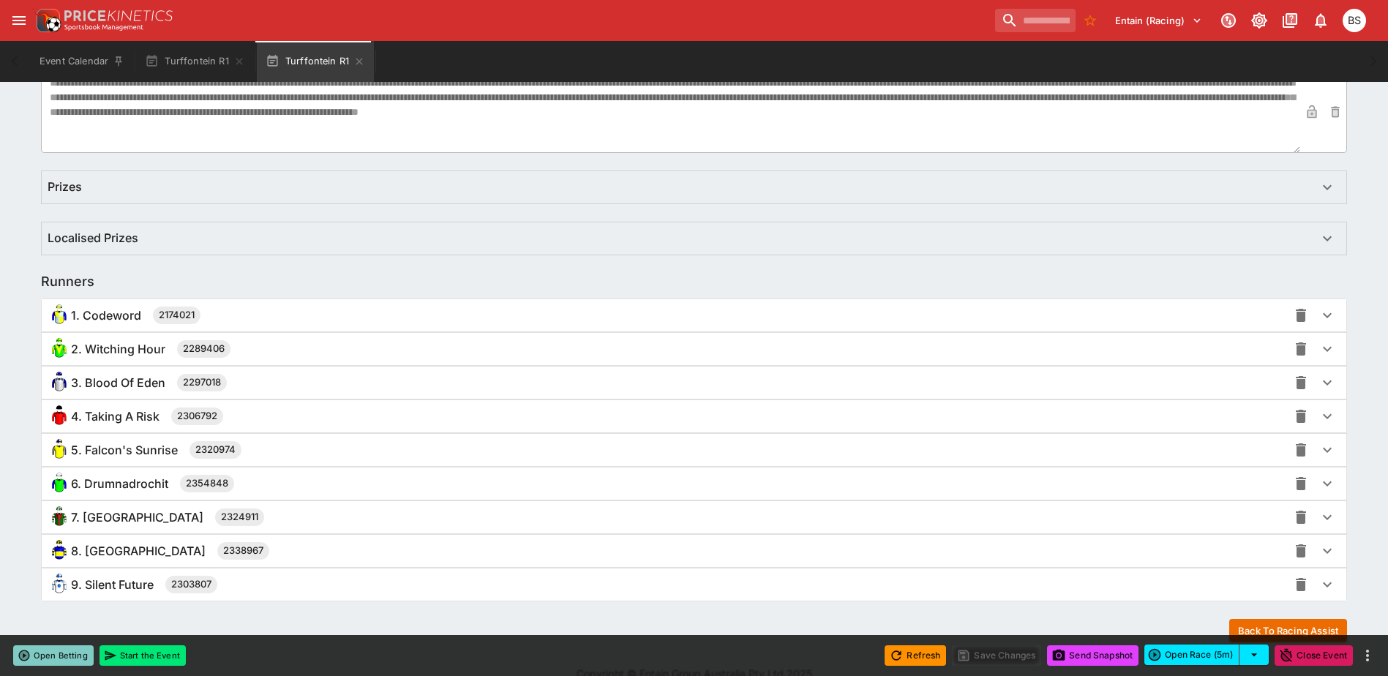
scroll to position [1004, 0]
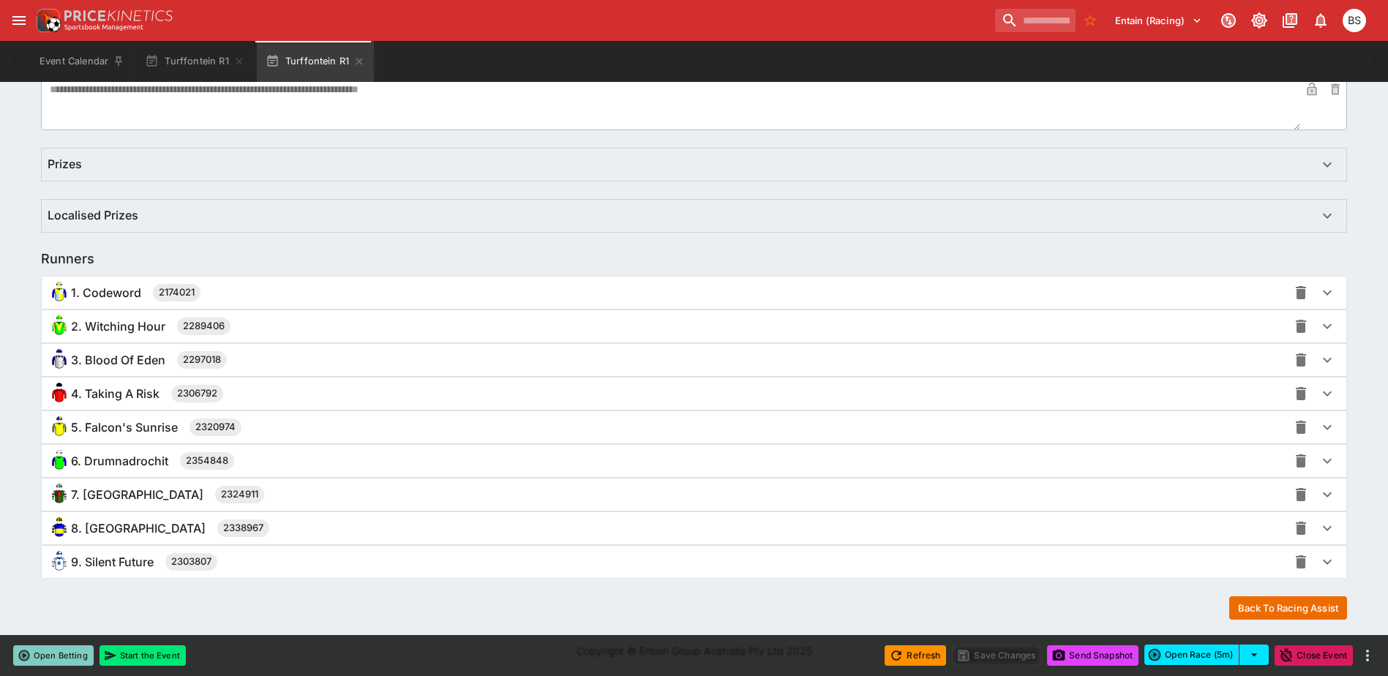
click at [293, 399] on div "4. Taking A Risk 2306792" at bounding box center [668, 393] width 1240 height 23
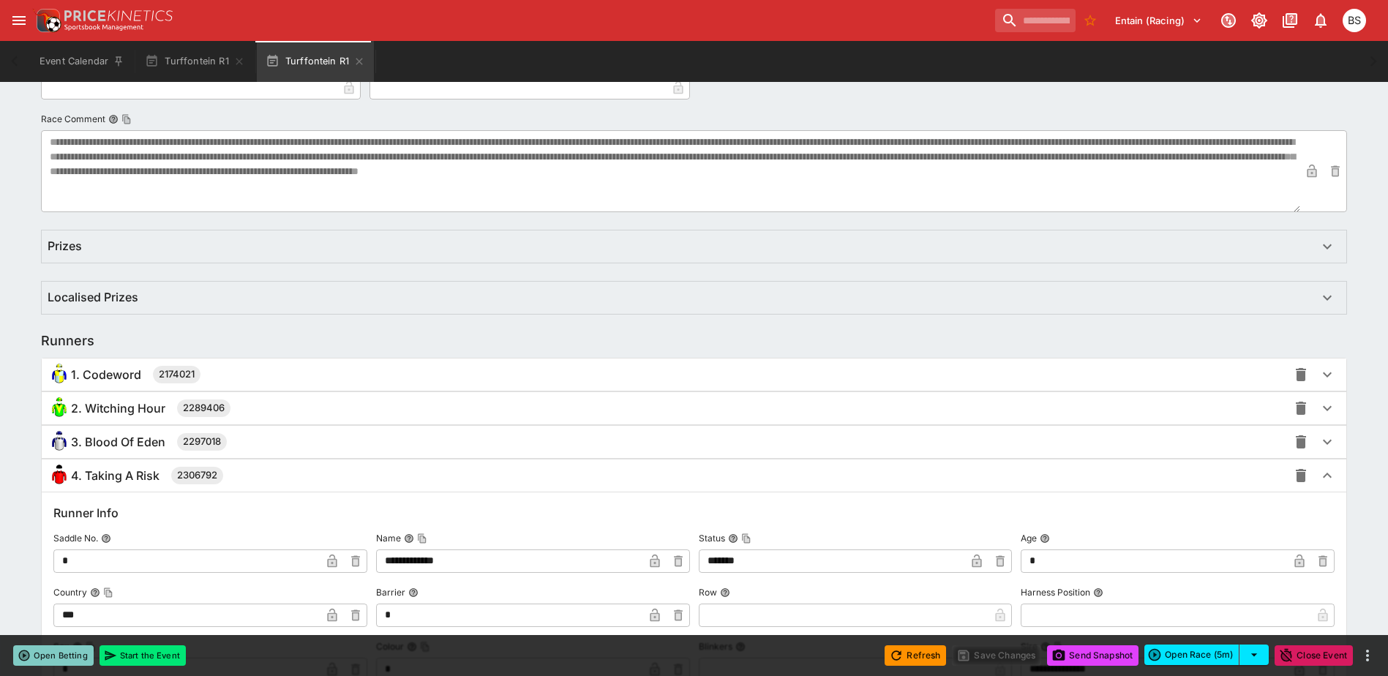
scroll to position [1077, 0]
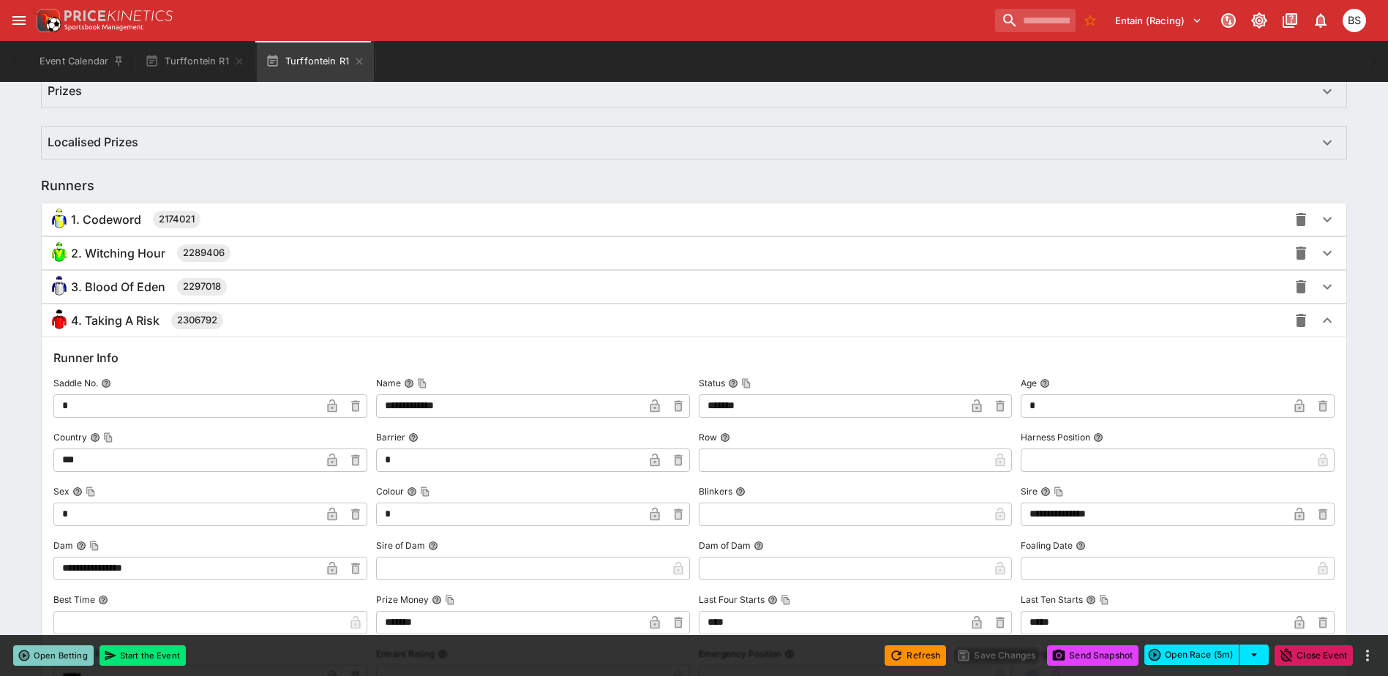
type input "*"
click at [484, 320] on div "4. Taking A Risk 2306792" at bounding box center [668, 320] width 1240 height 23
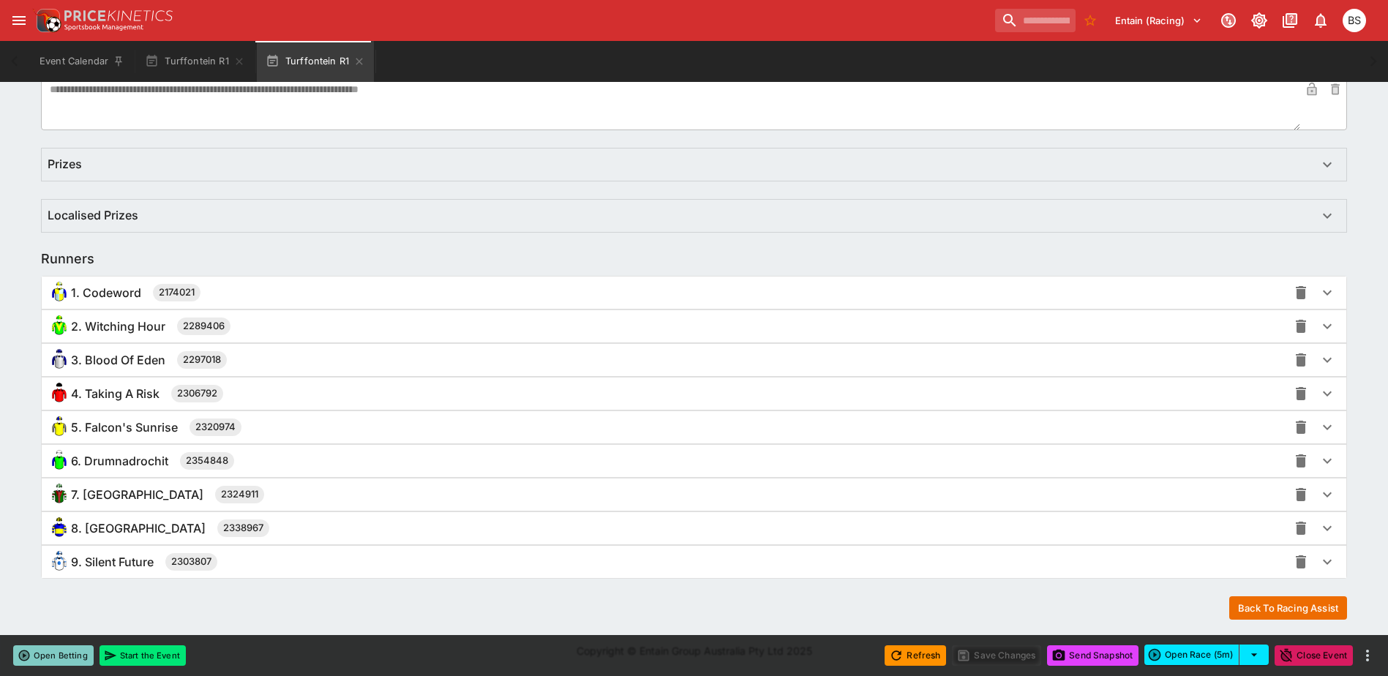
scroll to position [1004, 0]
